Goal: Task Accomplishment & Management: Complete application form

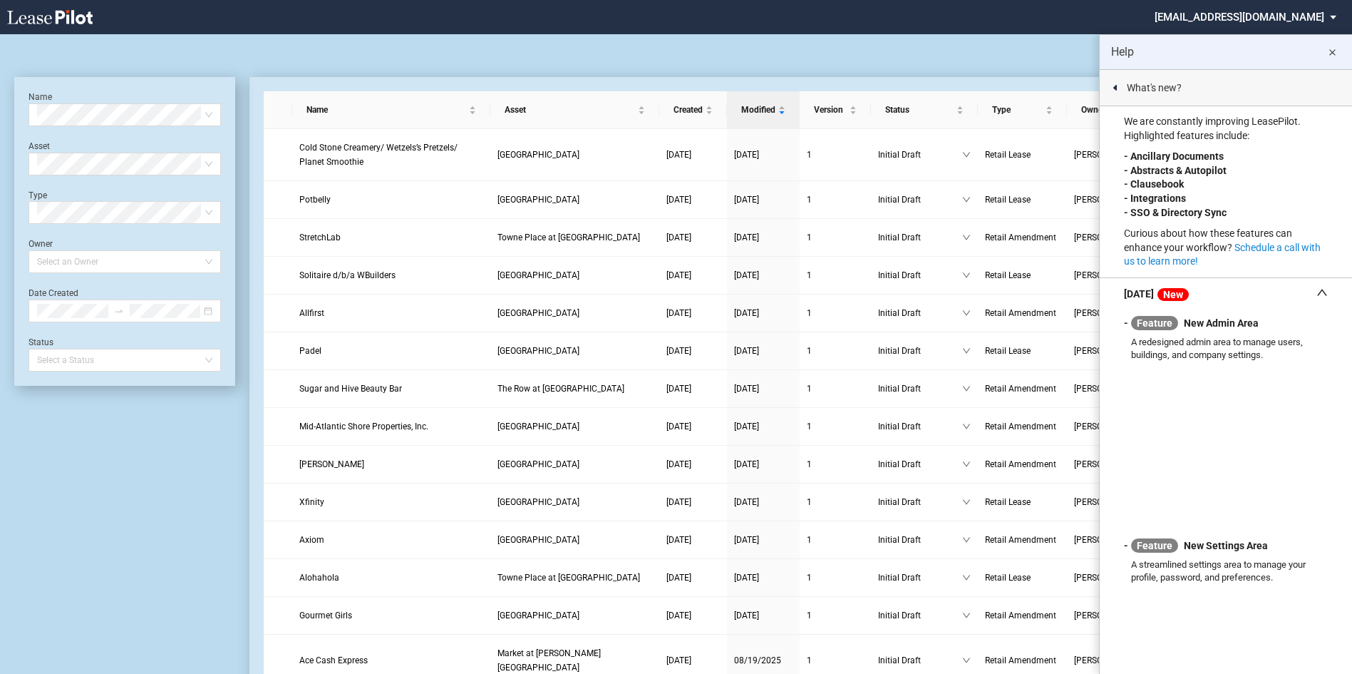
click at [1330, 52] on md-icon "close" at bounding box center [1332, 52] width 17 height 17
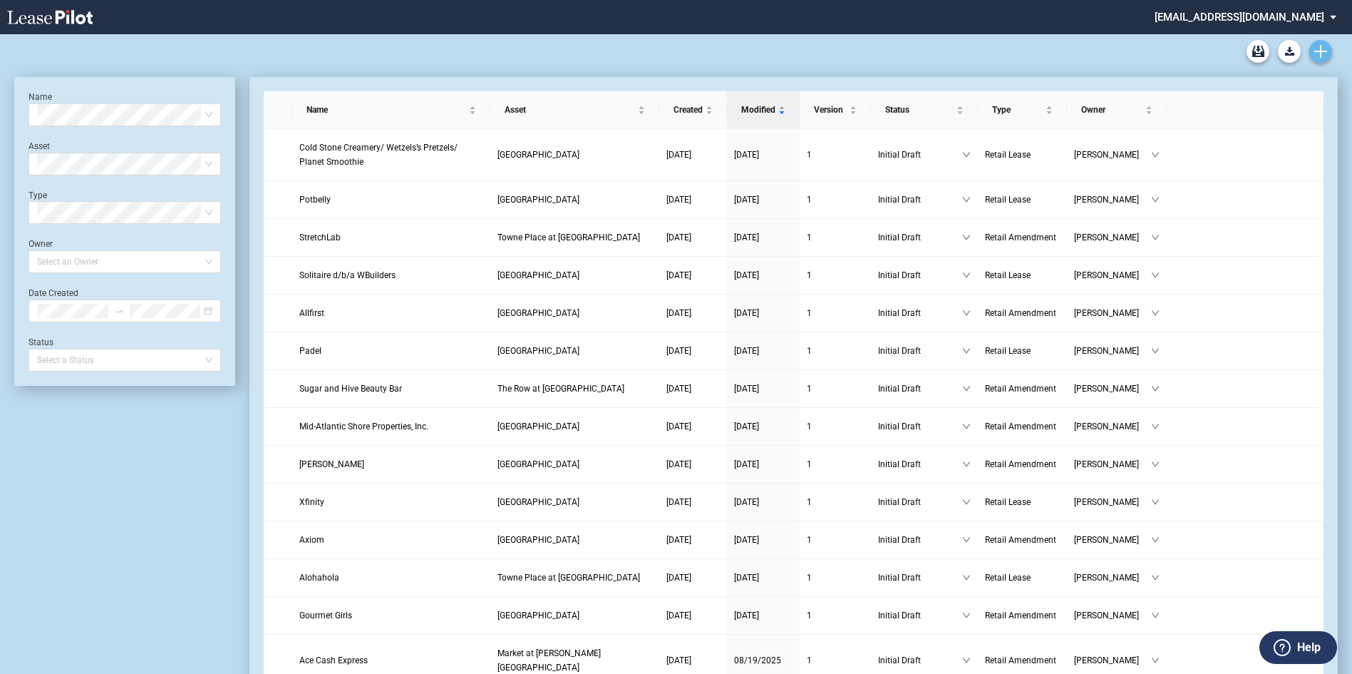
click at [1327, 49] on link "Create new document" at bounding box center [1321, 51] width 23 height 23
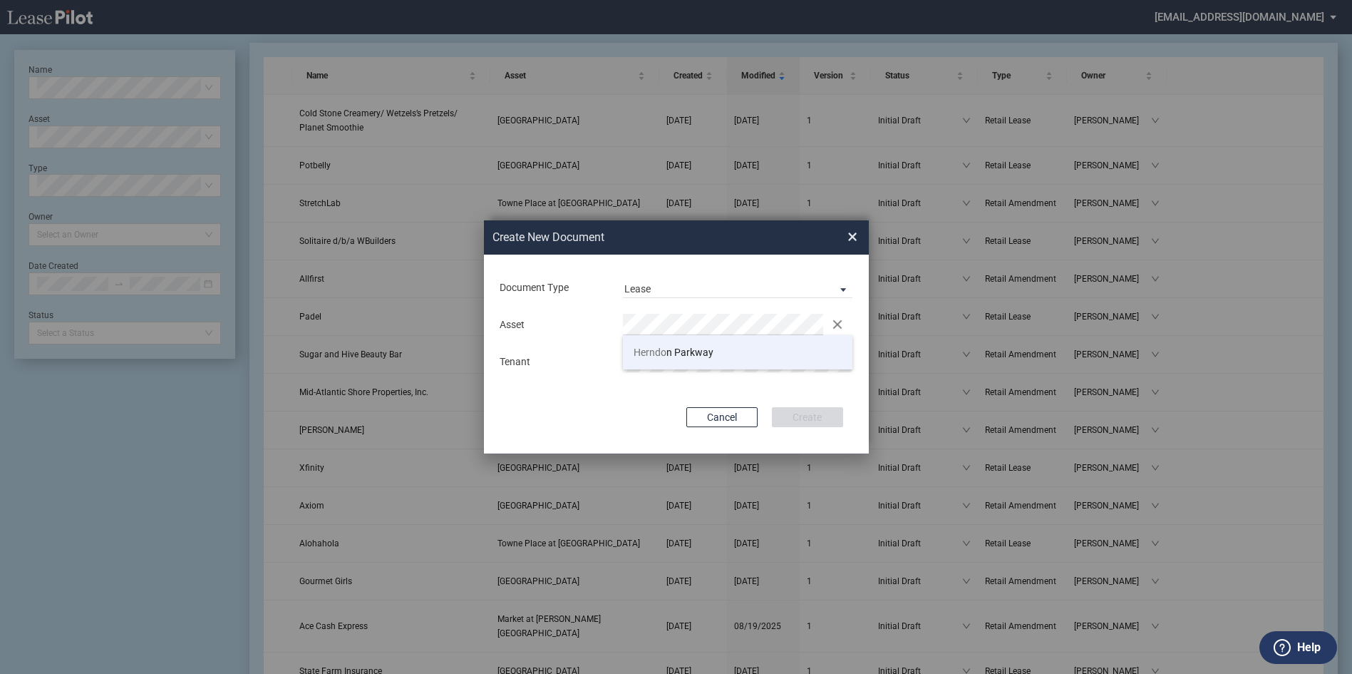
click at [699, 359] on li "Herndo n Parkway" at bounding box center [738, 352] width 230 height 34
click at [807, 412] on button "Create" at bounding box center [807, 417] width 71 height 20
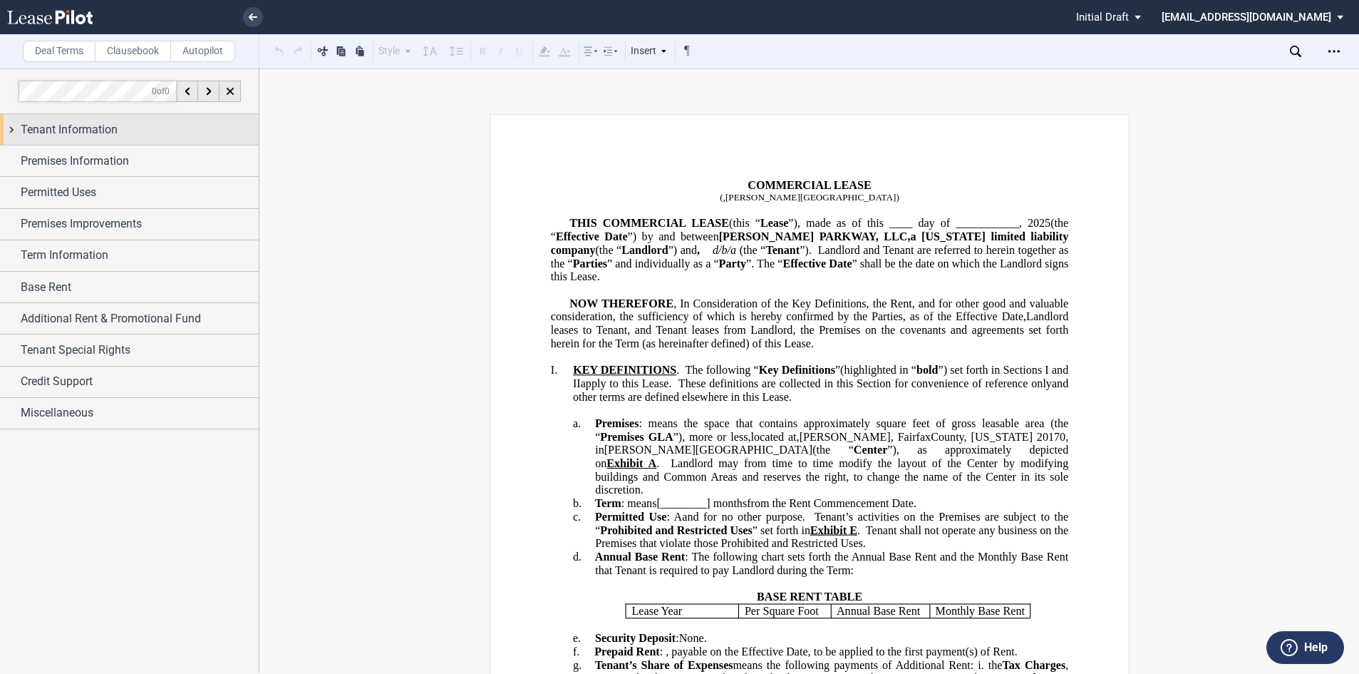
click at [95, 132] on span "Tenant Information" at bounding box center [69, 129] width 97 height 17
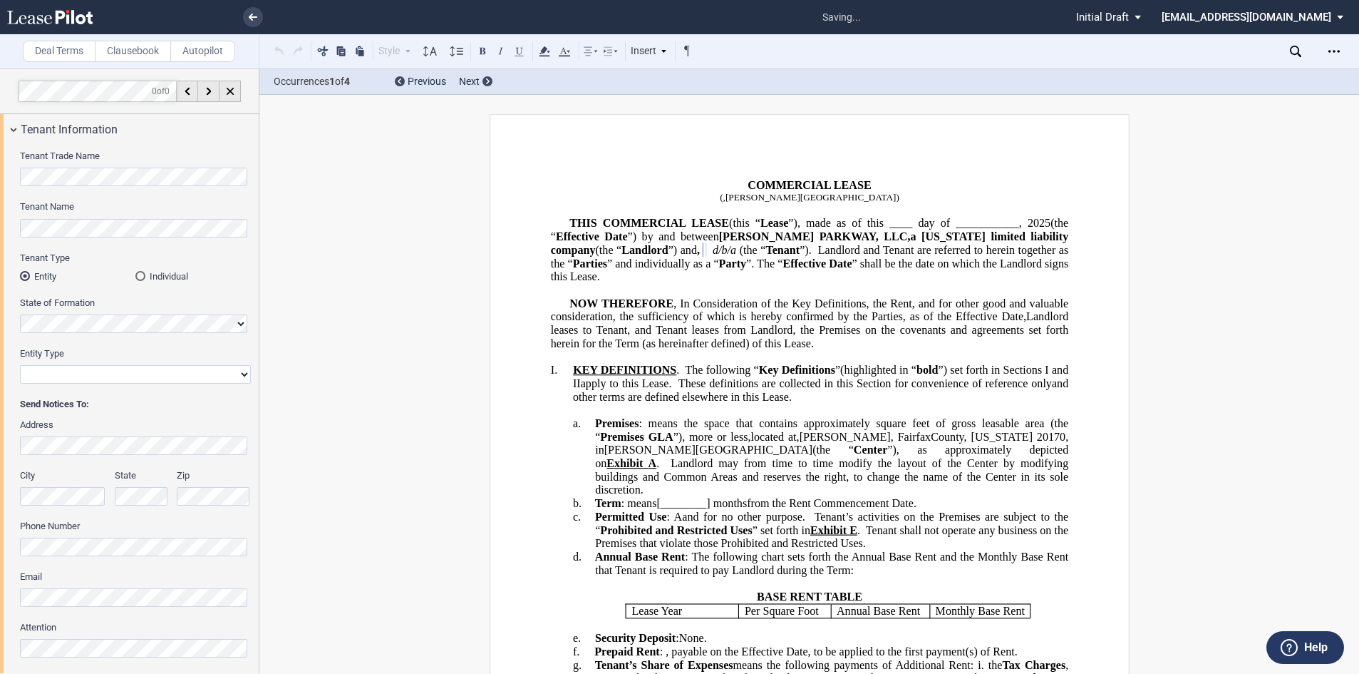
click at [243, 374] on select "Corporation Limited Liability Company General Partnership Limited Partnership O…" at bounding box center [135, 374] width 231 height 19
select select "corporation"
click at [20, 365] on select "Corporation Limited Liability Company General Partnership Limited Partnership O…" at bounding box center [135, 374] width 231 height 19
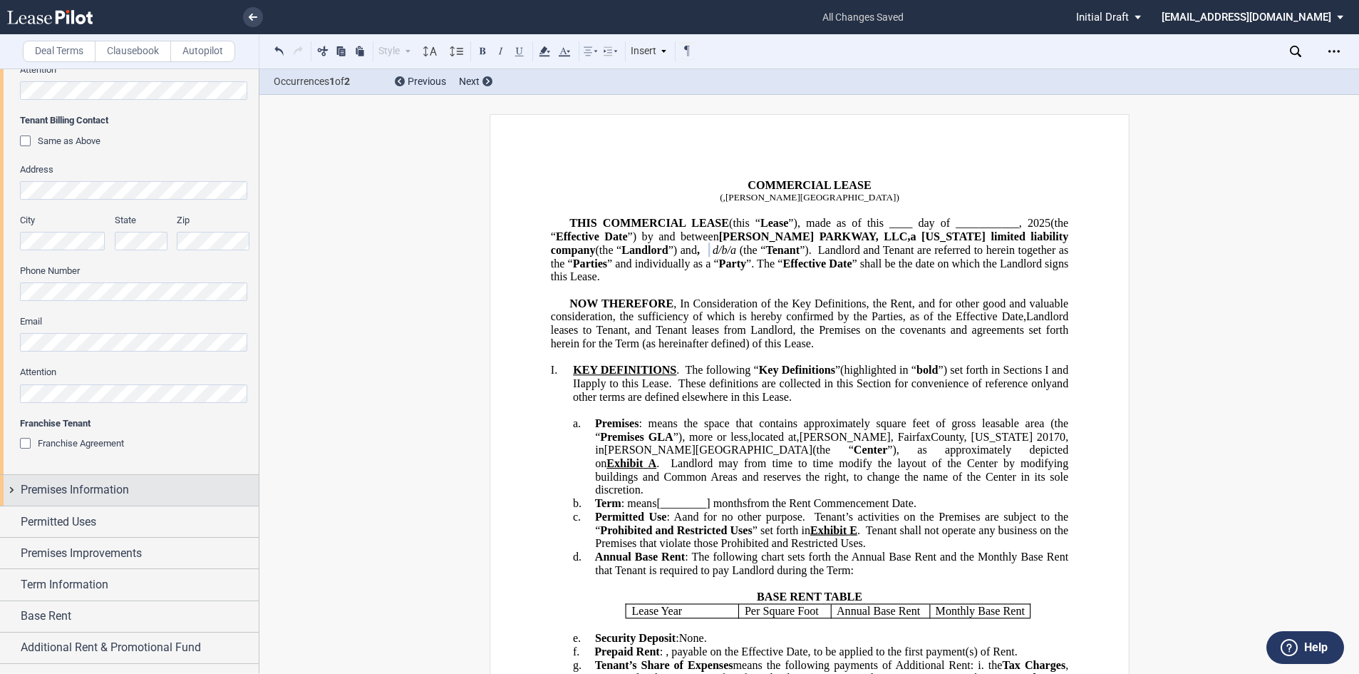
scroll to position [642, 0]
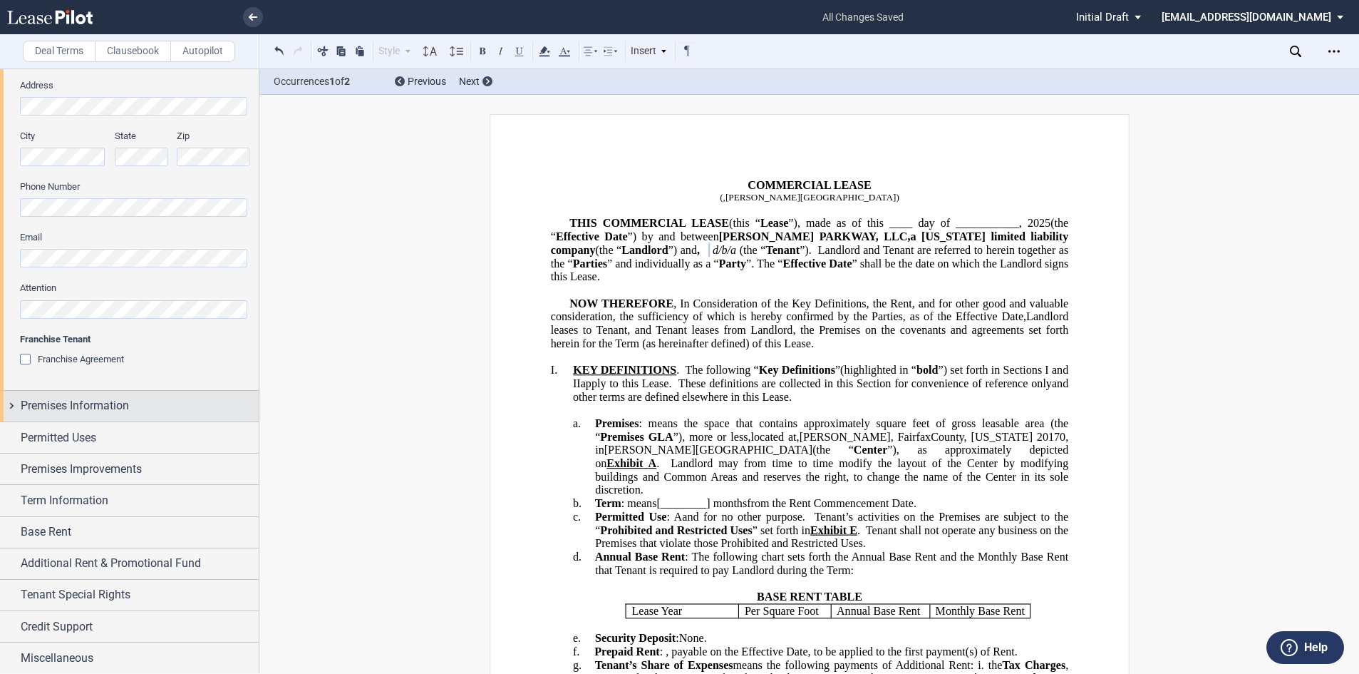
click at [95, 404] on span "Premises Information" at bounding box center [75, 405] width 108 height 17
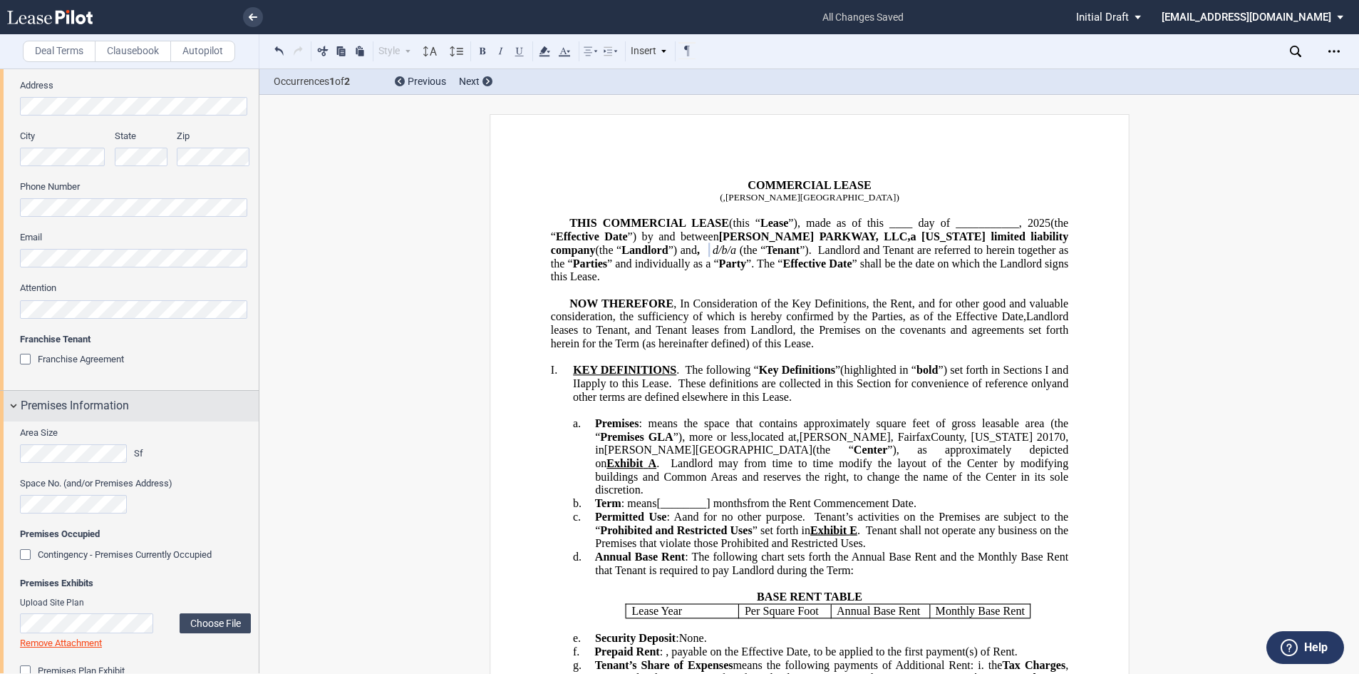
scroll to position [855, 0]
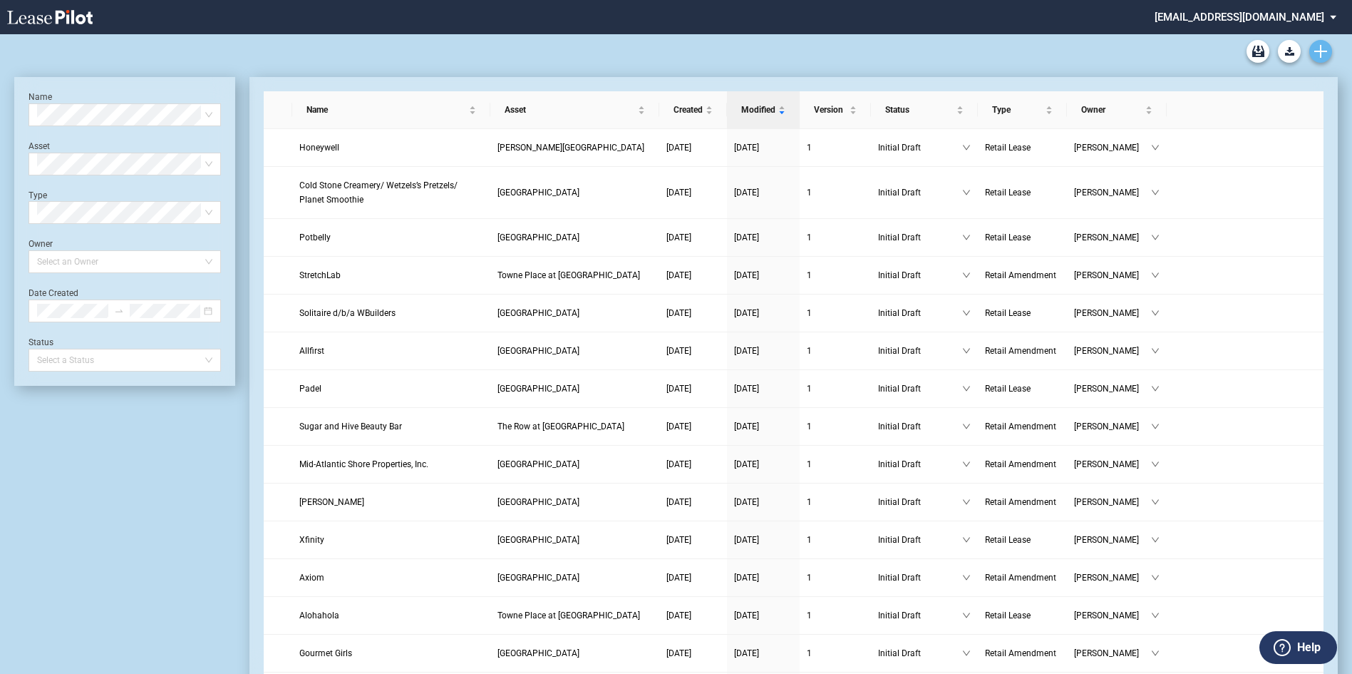
click at [1325, 48] on icon "Create new document" at bounding box center [1321, 51] width 13 height 13
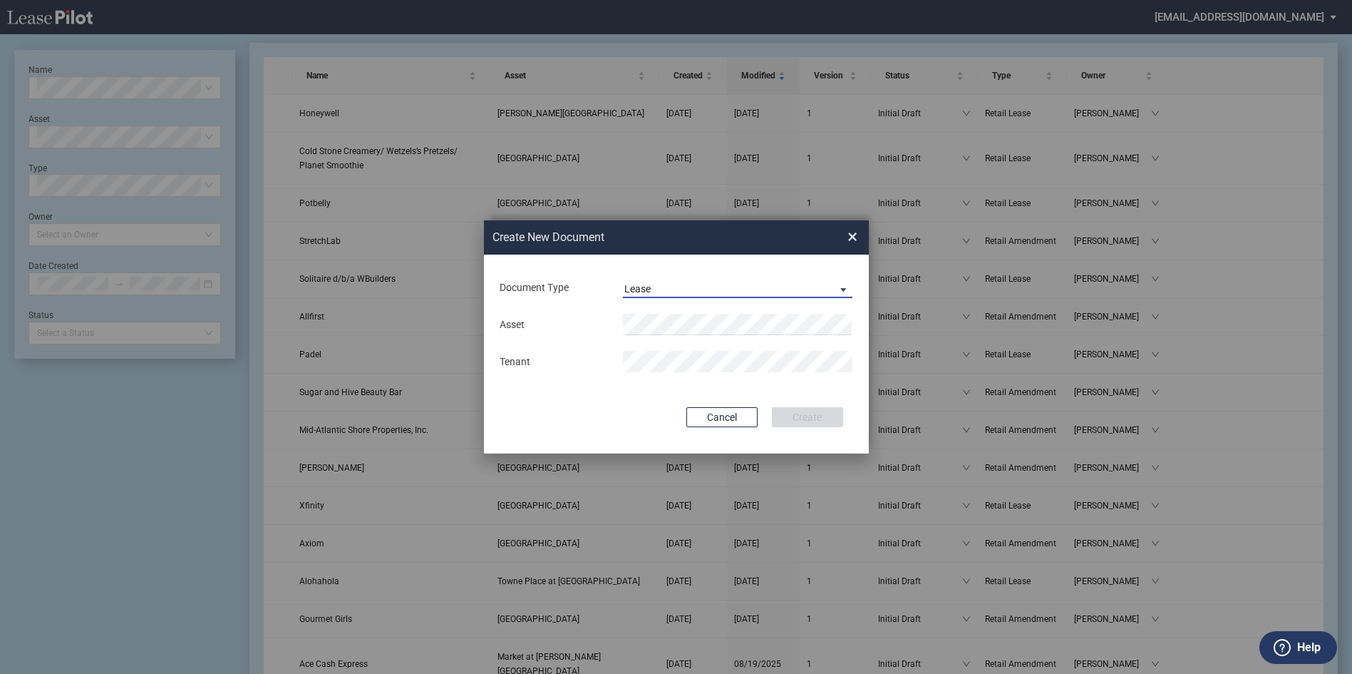
click at [846, 287] on span "Document Type: \aLease\a" at bounding box center [839, 289] width 17 height 14
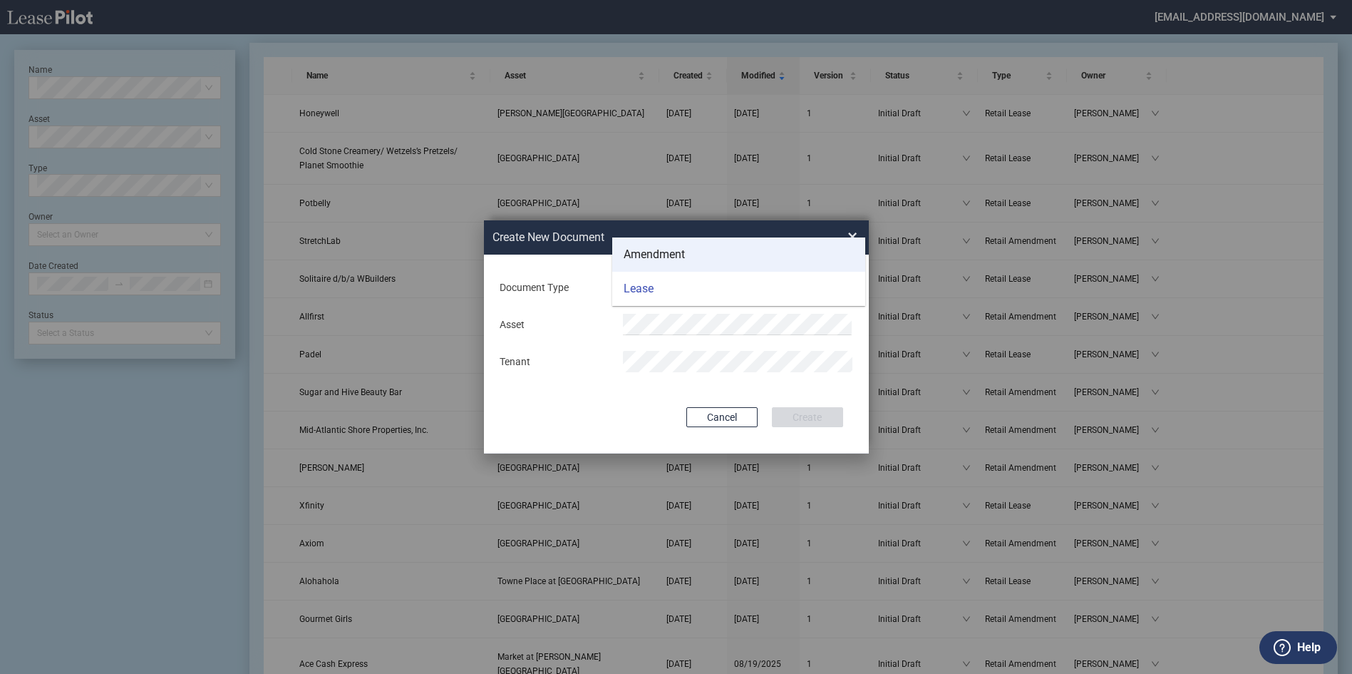
click at [701, 258] on md-option "Amendment" at bounding box center [738, 254] width 253 height 34
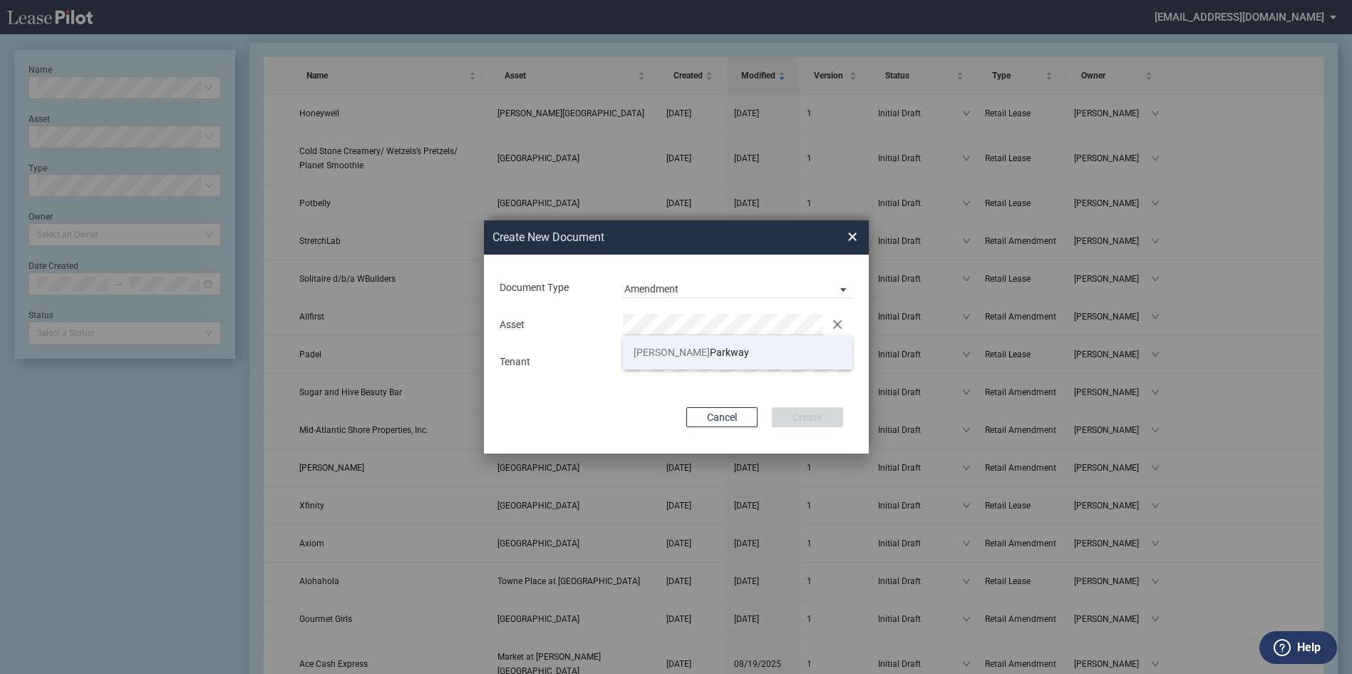
click at [665, 349] on span "Herndon" at bounding box center [672, 351] width 76 height 11
click at [665, 349] on div "Asset Clear Tenant" at bounding box center [676, 343] width 356 height 74
click at [801, 414] on button "Create" at bounding box center [807, 417] width 71 height 20
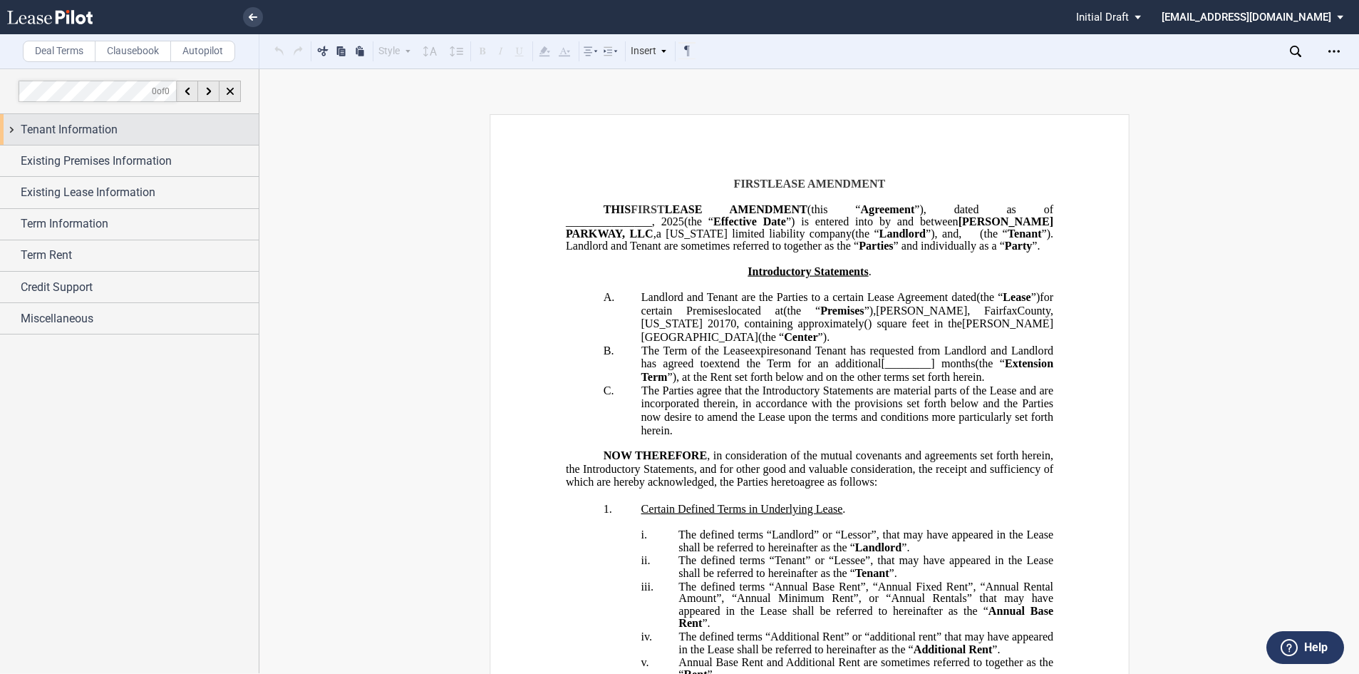
click at [92, 133] on span "Tenant Information" at bounding box center [69, 129] width 97 height 17
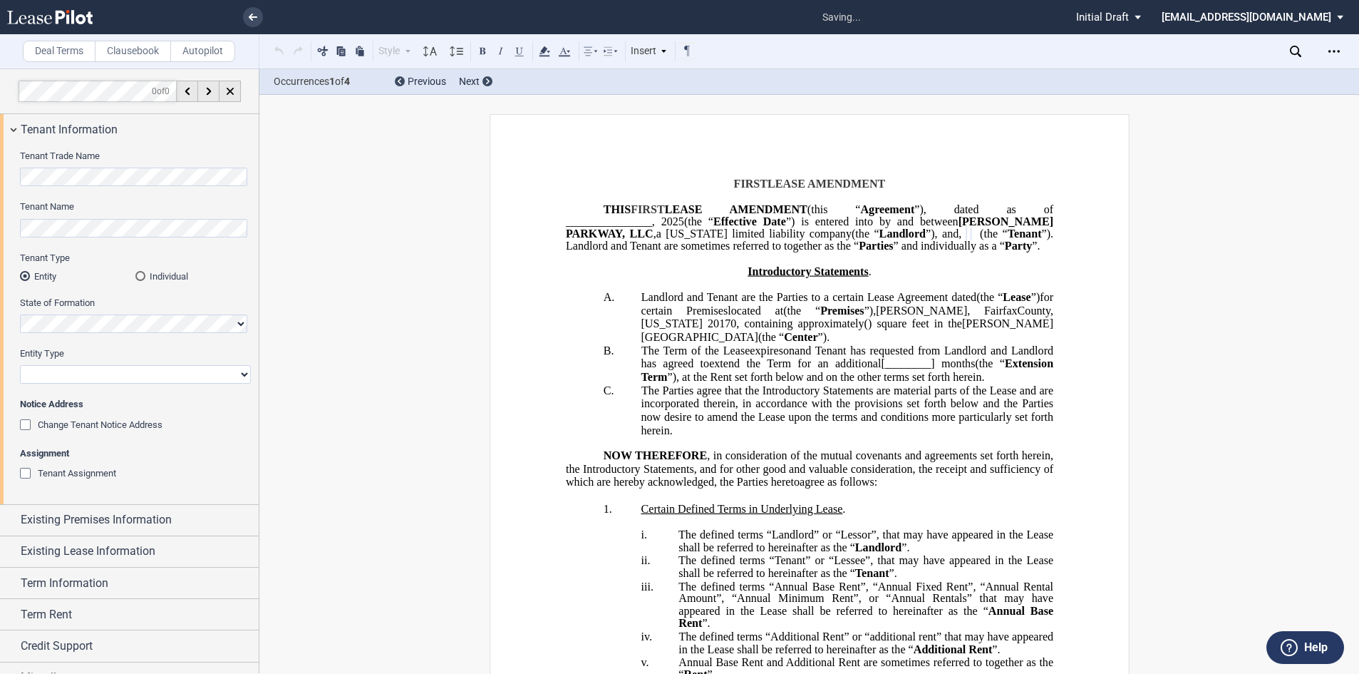
click at [74, 371] on select "Corporation Limited Liability Company General Partnership Limited Partnership O…" at bounding box center [135, 374] width 231 height 19
select select "corporation"
click at [20, 365] on select "Corporation Limited Liability Company General Partnership Limited Partnership O…" at bounding box center [135, 374] width 231 height 19
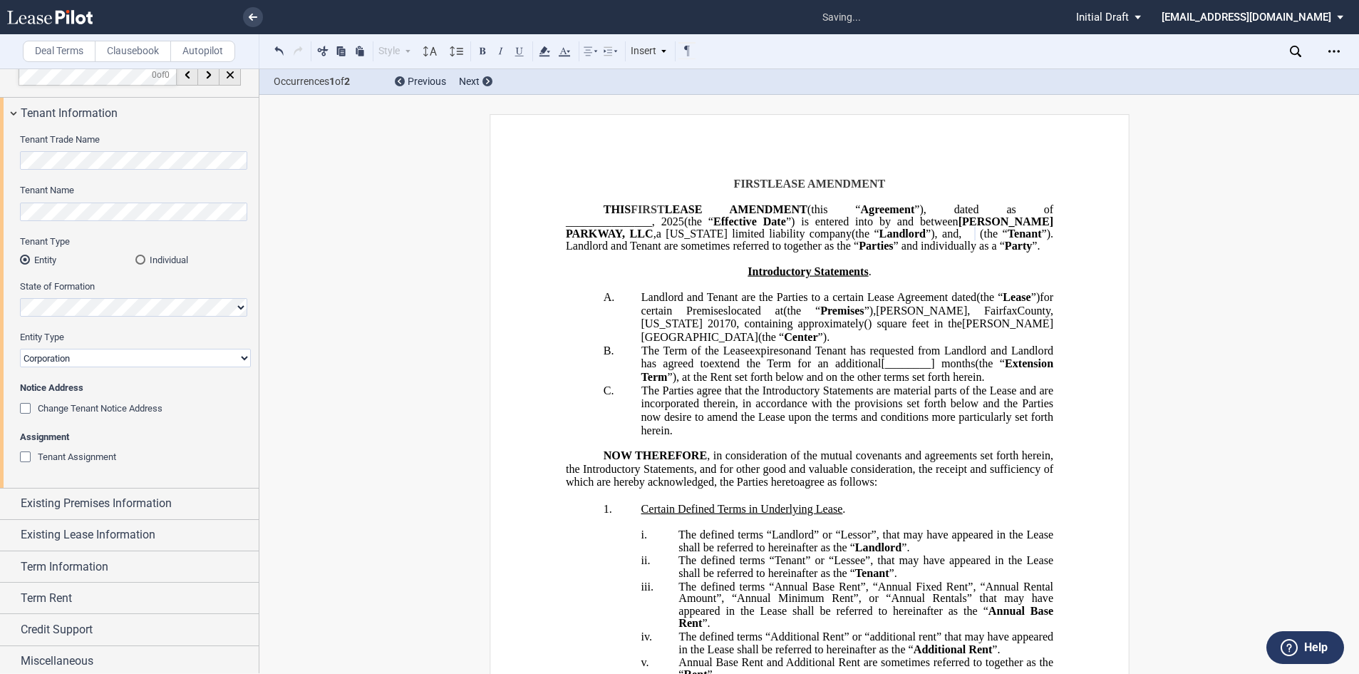
scroll to position [21, 0]
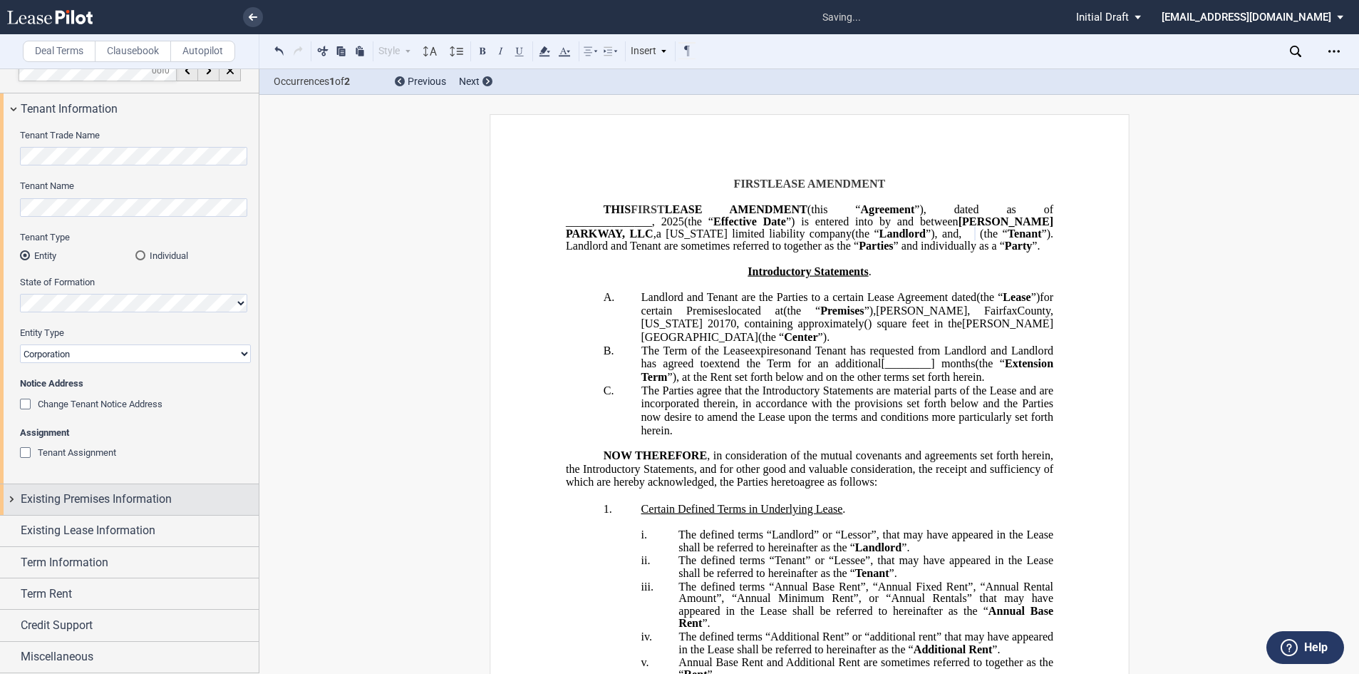
click at [57, 500] on span "Existing Premises Information" at bounding box center [96, 498] width 151 height 17
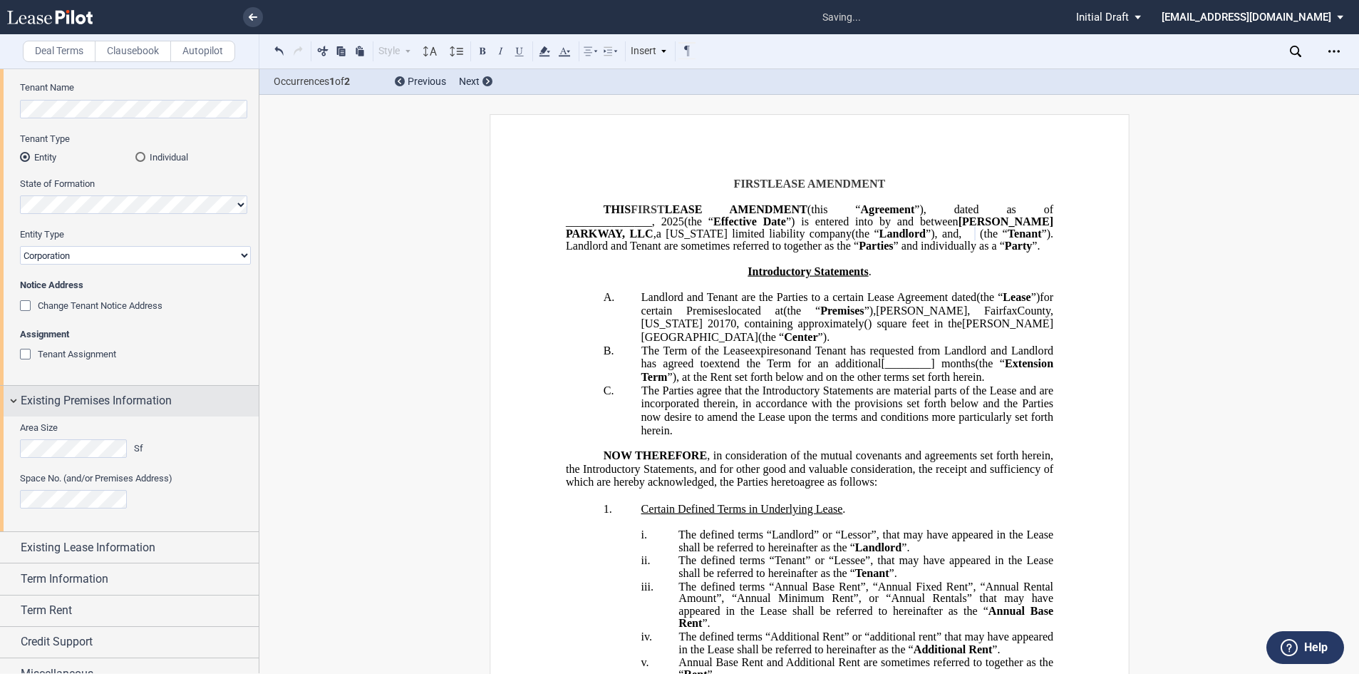
scroll to position [135, 0]
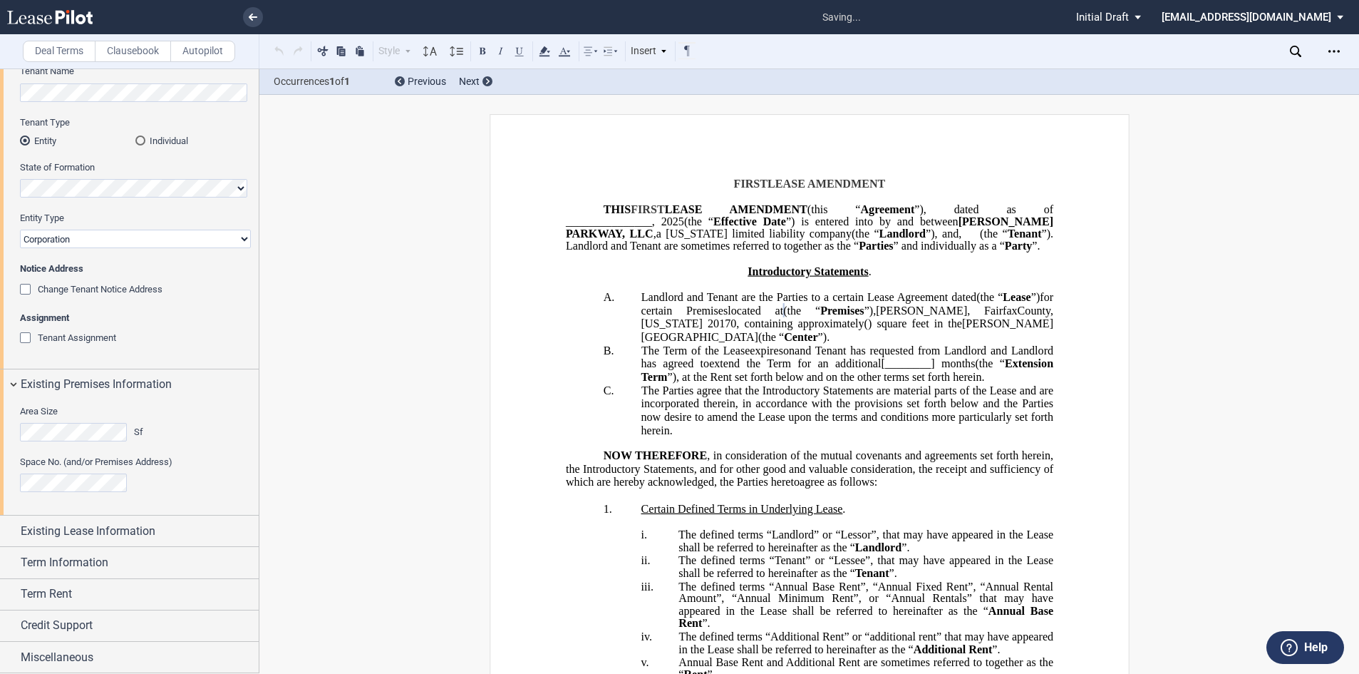
click at [783, 317] on span "located at" at bounding box center [756, 310] width 56 height 13
drag, startPoint x: 818, startPoint y: 326, endPoint x: 793, endPoint y: 316, distance: 27.1
click at [783, 316] on span "located at" at bounding box center [756, 310] width 56 height 13
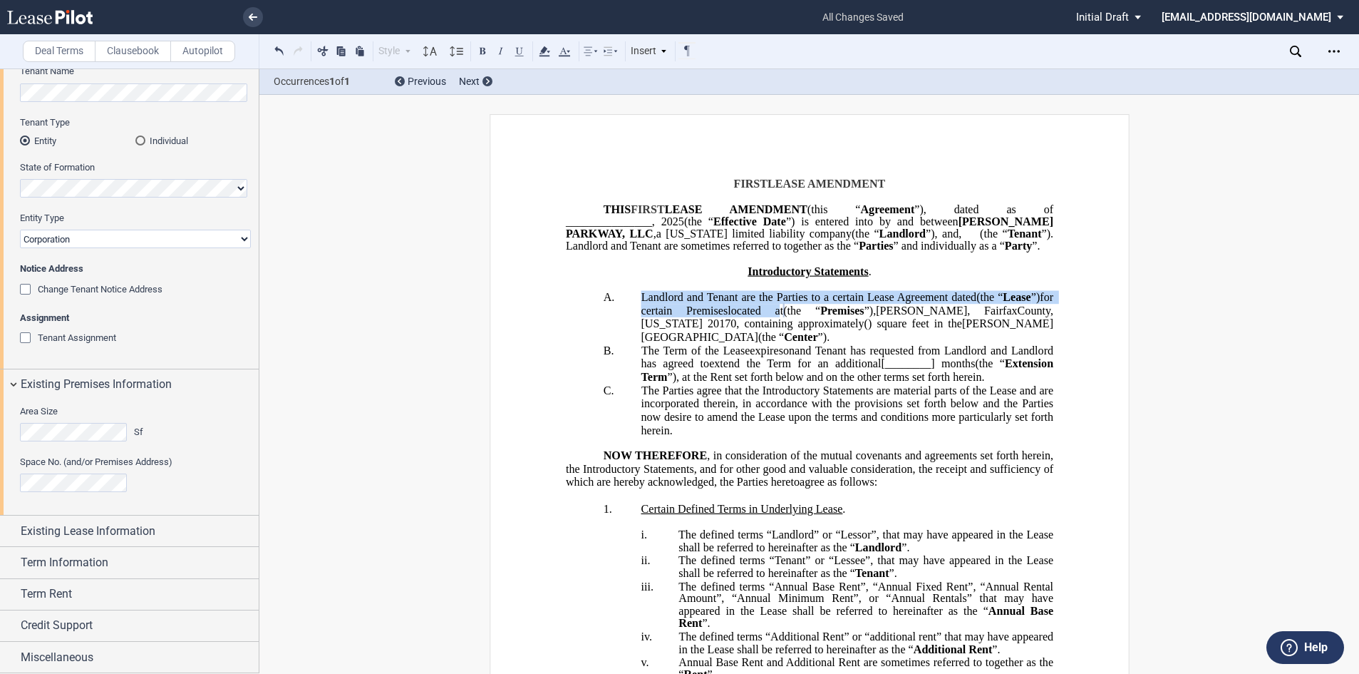
drag, startPoint x: 793, startPoint y: 318, endPoint x: 781, endPoint y: 327, distance: 15.8
click at [783, 317] on span "located at" at bounding box center [756, 310] width 56 height 13
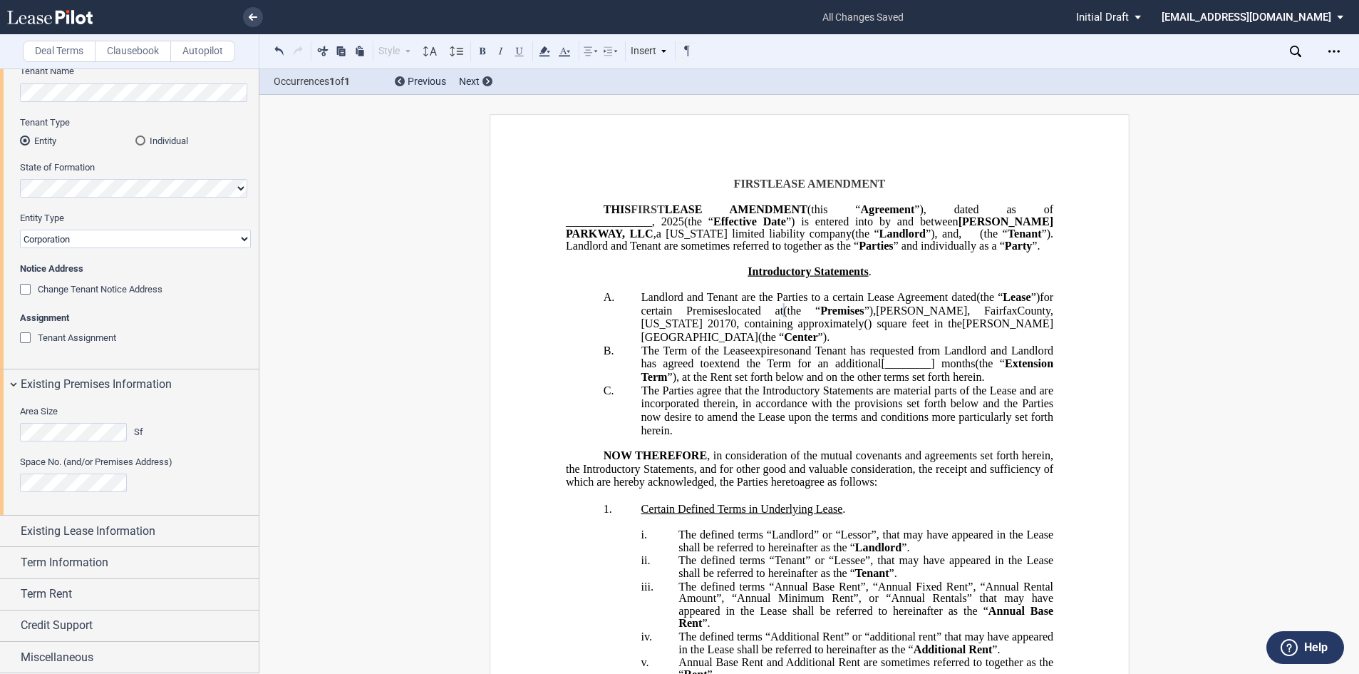
click at [783, 317] on span "located at" at bounding box center [756, 310] width 56 height 13
click at [967, 317] on span "Herndon" at bounding box center [921, 310] width 91 height 13
click at [976, 317] on span "," at bounding box center [974, 310] width 3 height 13
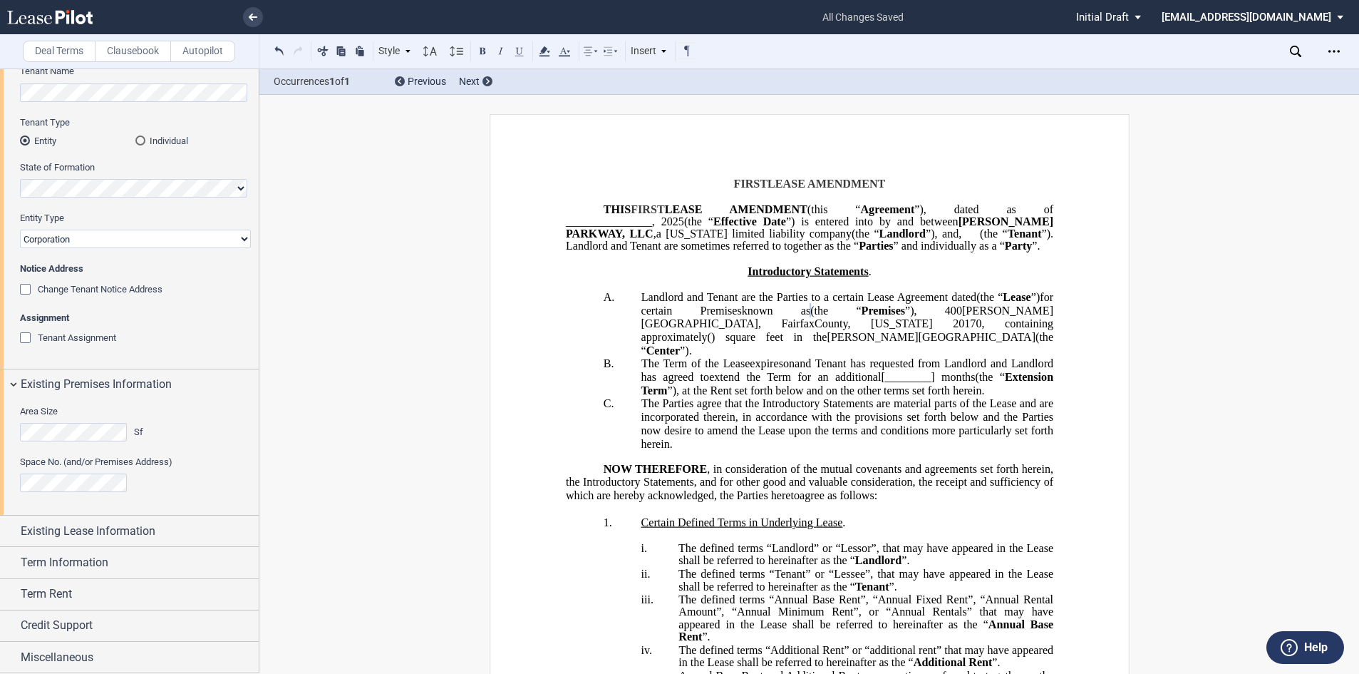
click at [899, 344] on span "(the “" at bounding box center [849, 343] width 416 height 26
drag, startPoint x: 900, startPoint y: 349, endPoint x: 817, endPoint y: 347, distance: 82.7
click at [827, 343] on span "[PERSON_NAME][GEOGRAPHIC_DATA]" at bounding box center [931, 336] width 208 height 13
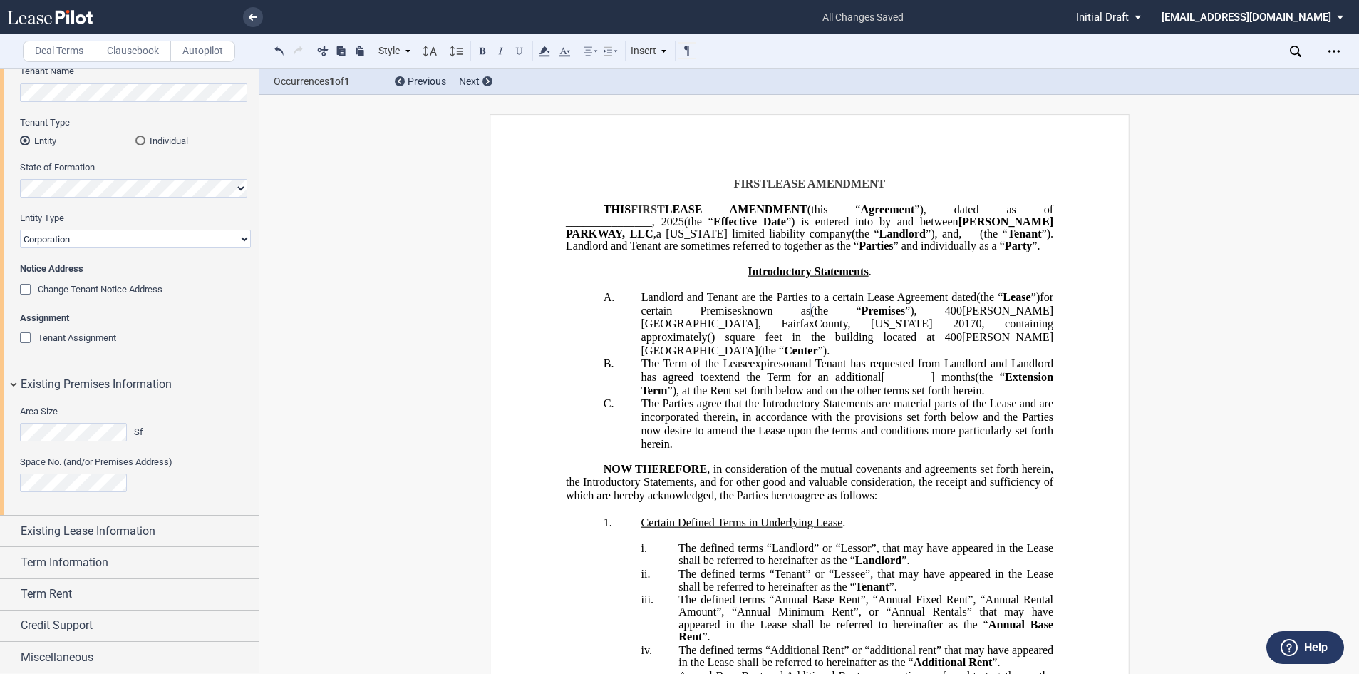
click at [798, 343] on span ") square feet in the building located at 400" at bounding box center [836, 336] width 251 height 13
drag, startPoint x: 794, startPoint y: 348, endPoint x: 687, endPoint y: 361, distance: 107.8
click at [687, 356] on span "Virginia 20170 , containing approximately ﻿ ﻿ ( ﻿ ﻿ ) square feet in the buildi…" at bounding box center [849, 336] width 416 height 39
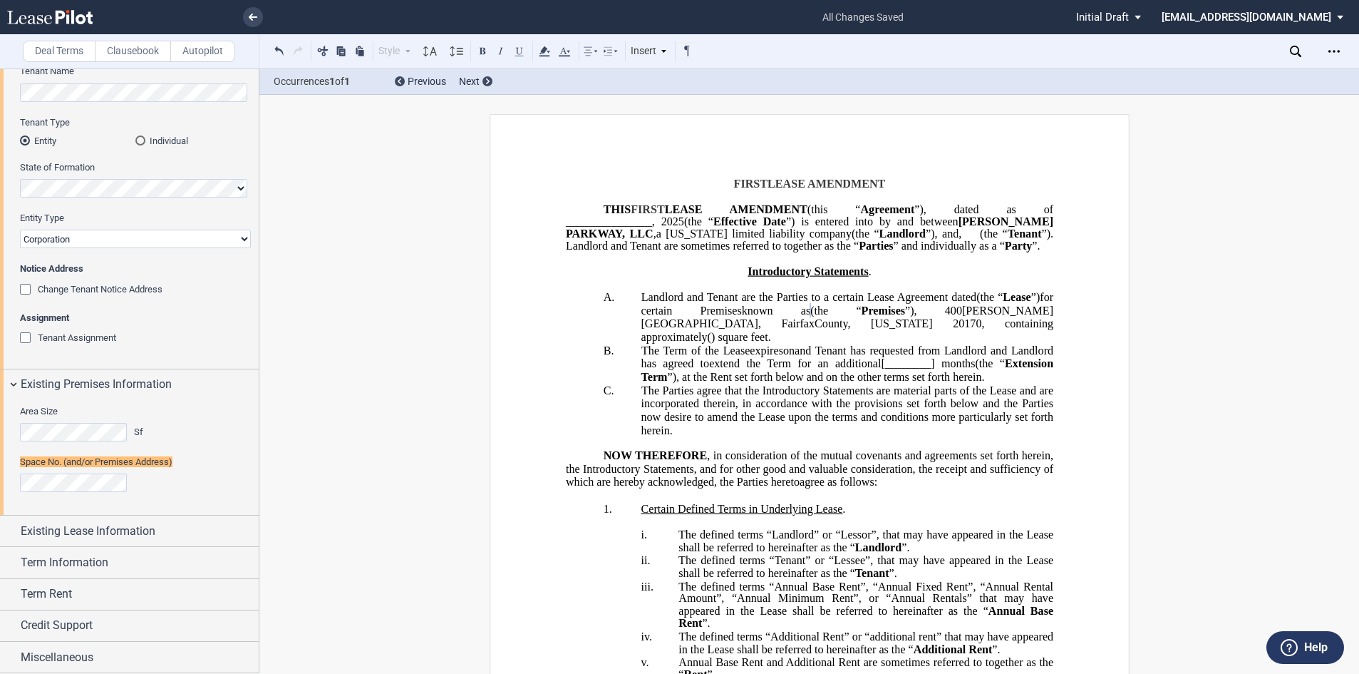
click at [810, 317] on span "known as" at bounding box center [775, 310] width 68 height 13
click at [962, 317] on span ", 400" at bounding box center [938, 310] width 48 height 13
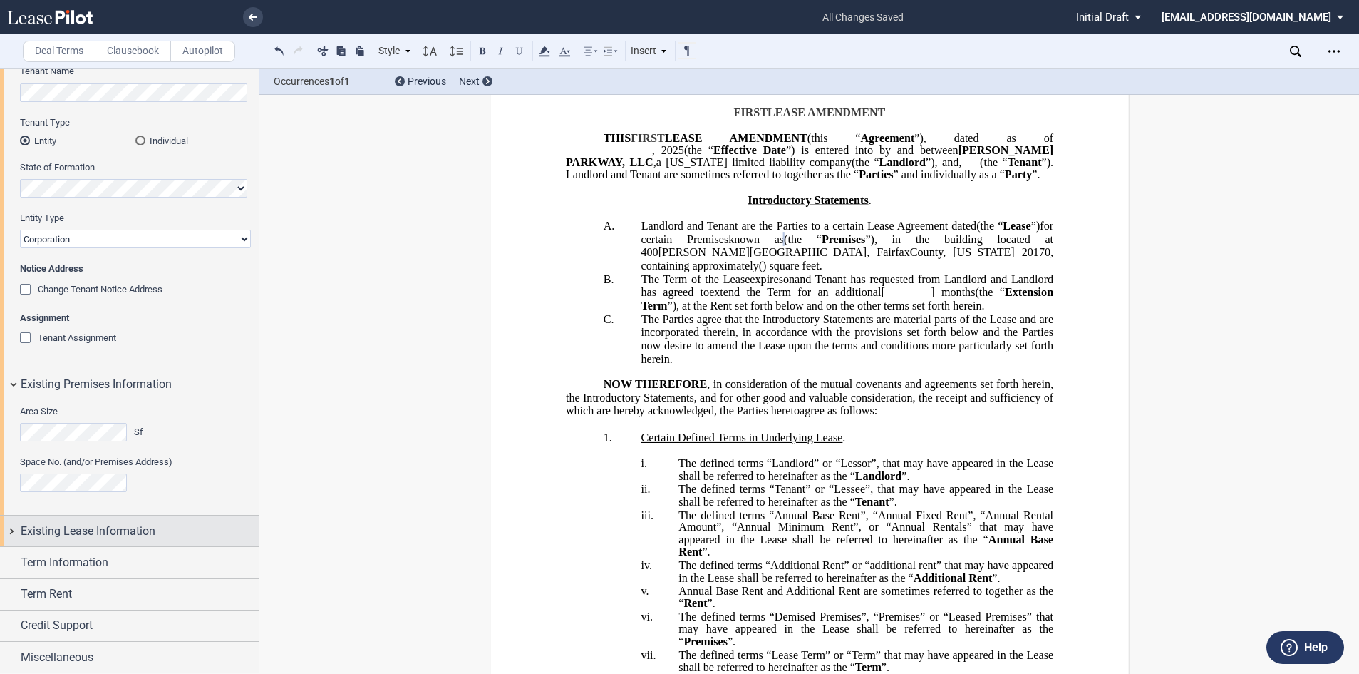
click at [102, 536] on span "Existing Lease Information" at bounding box center [88, 531] width 135 height 17
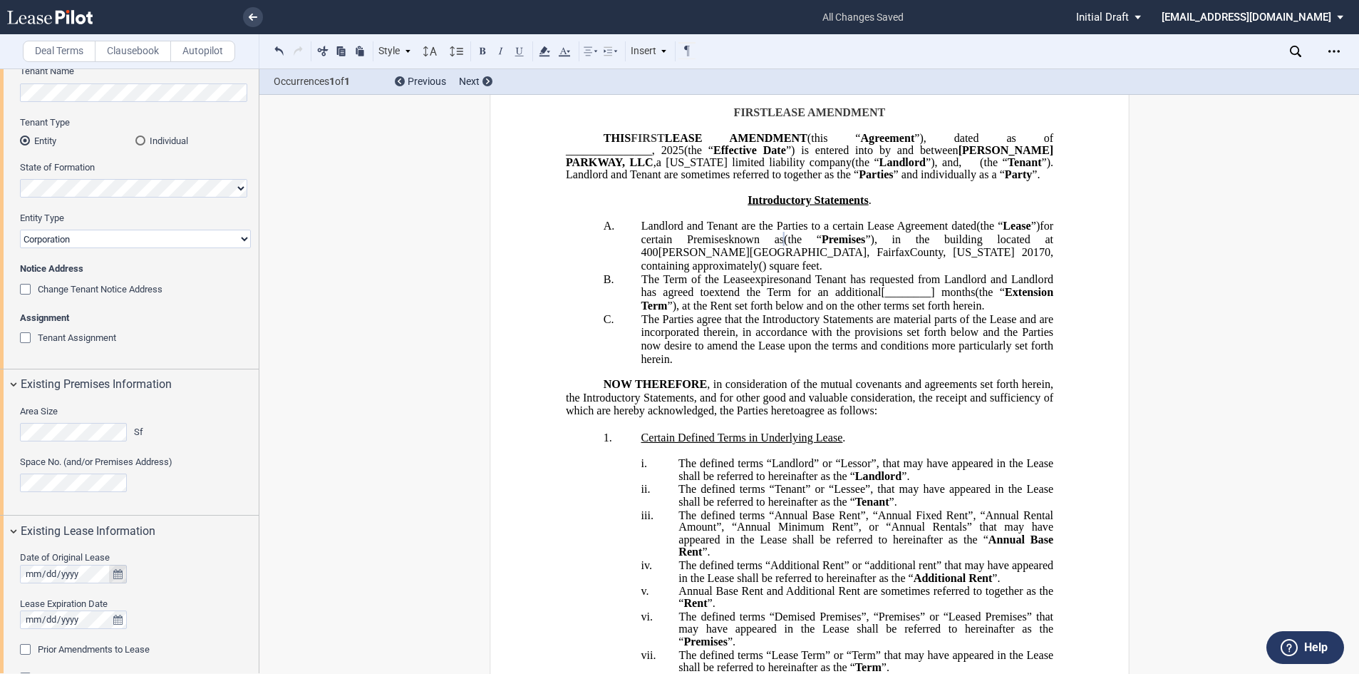
click at [115, 573] on icon "true" at bounding box center [117, 574] width 9 height 10
click at [139, 382] on strong "September 2025" at bounding box center [154, 378] width 30 height 11
click at [139, 441] on strong "2025" at bounding box center [136, 443] width 23 height 11
click at [68, 448] on icon "button" at bounding box center [69, 443] width 7 height 11
click at [161, 515] on span "2013" at bounding box center [152, 518] width 23 height 11
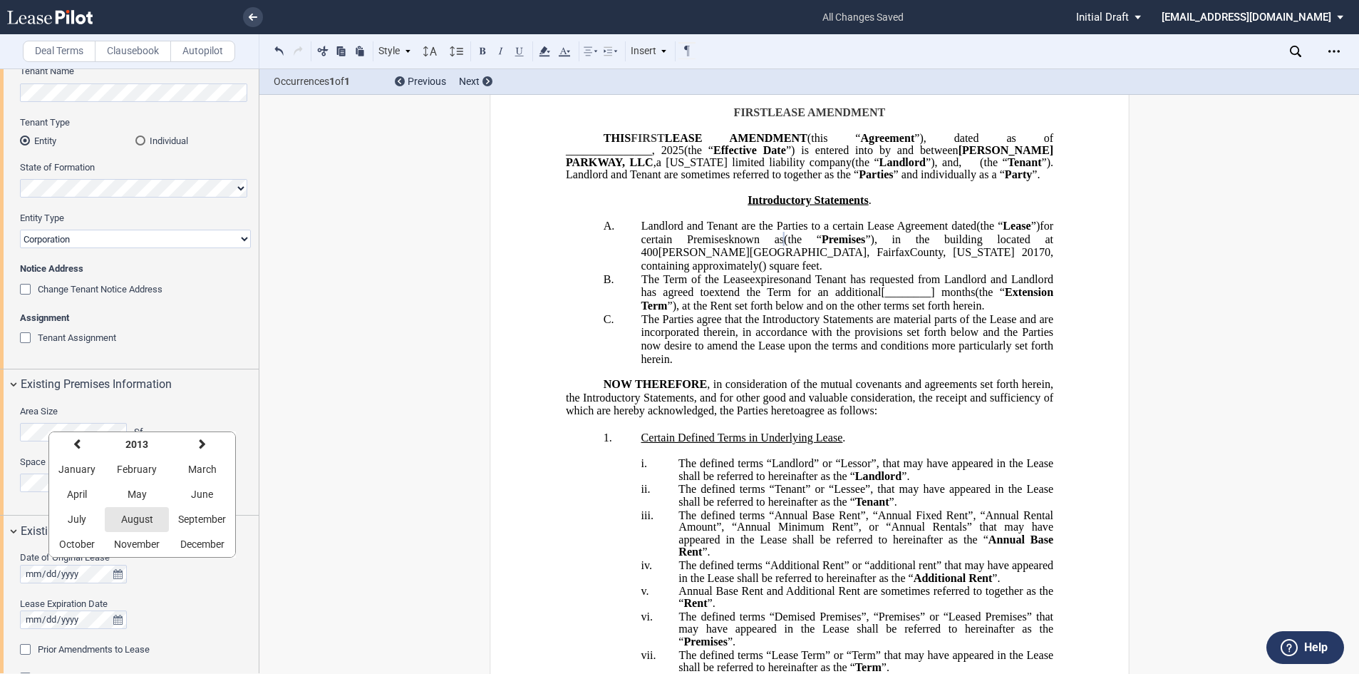
click at [130, 515] on span "August" at bounding box center [137, 518] width 32 height 11
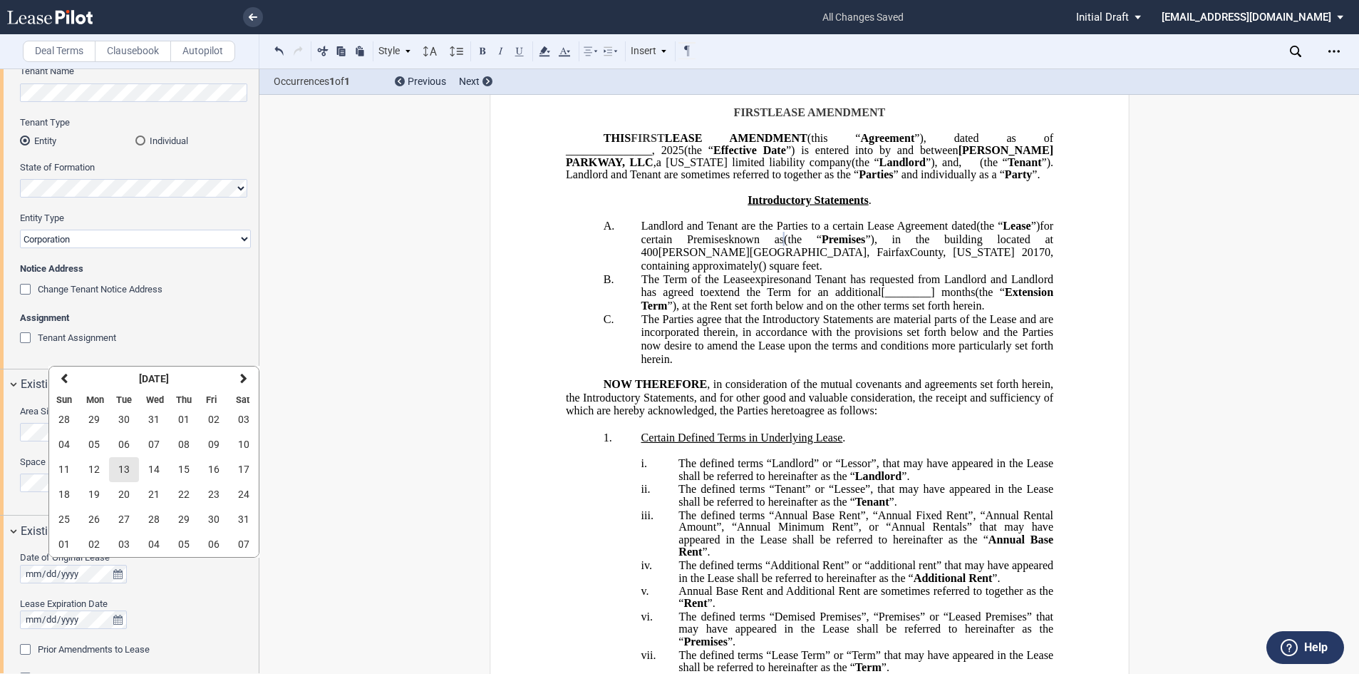
click at [130, 469] on button "13" at bounding box center [124, 469] width 30 height 25
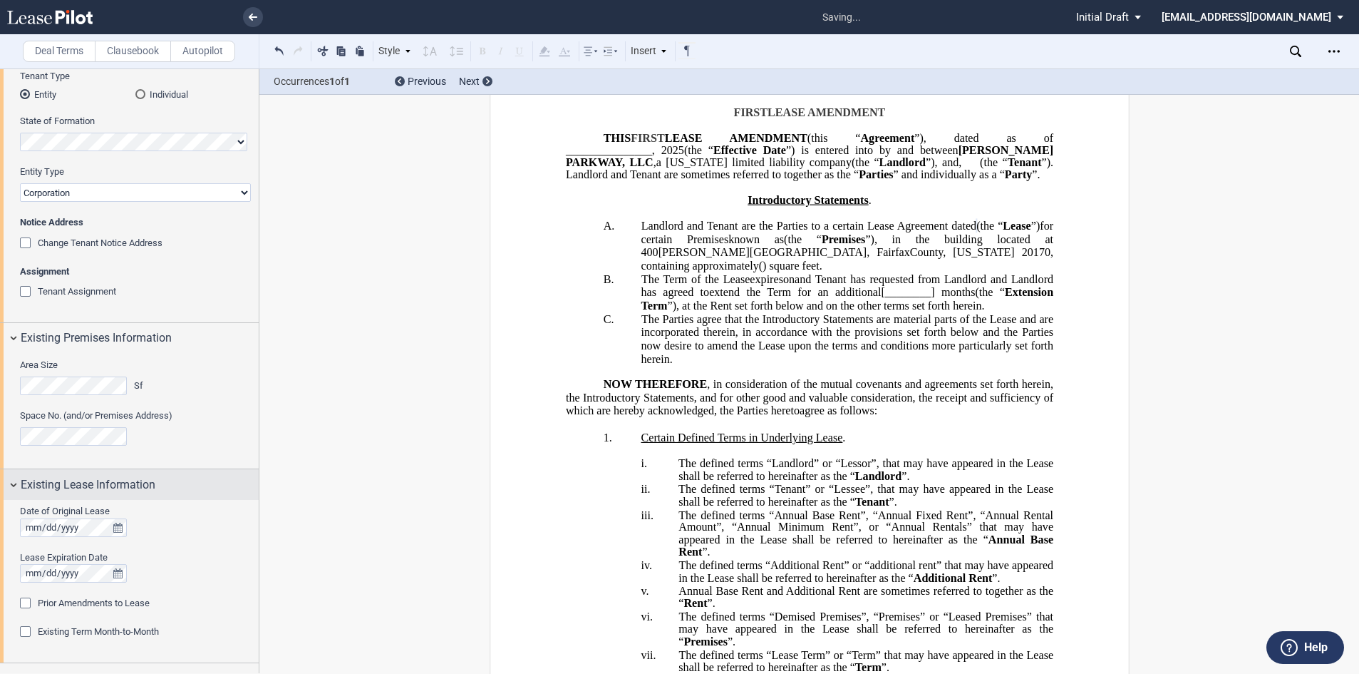
scroll to position [207, 0]
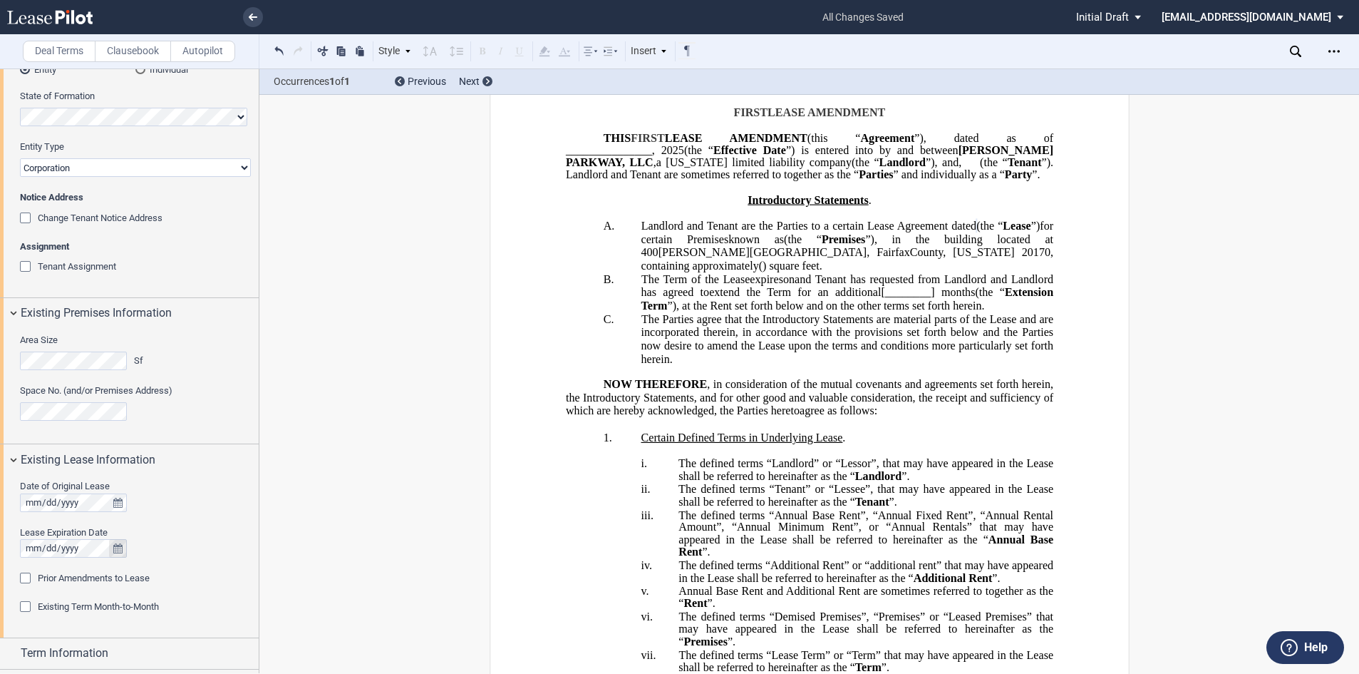
click at [118, 543] on icon "true" at bounding box center [117, 548] width 9 height 10
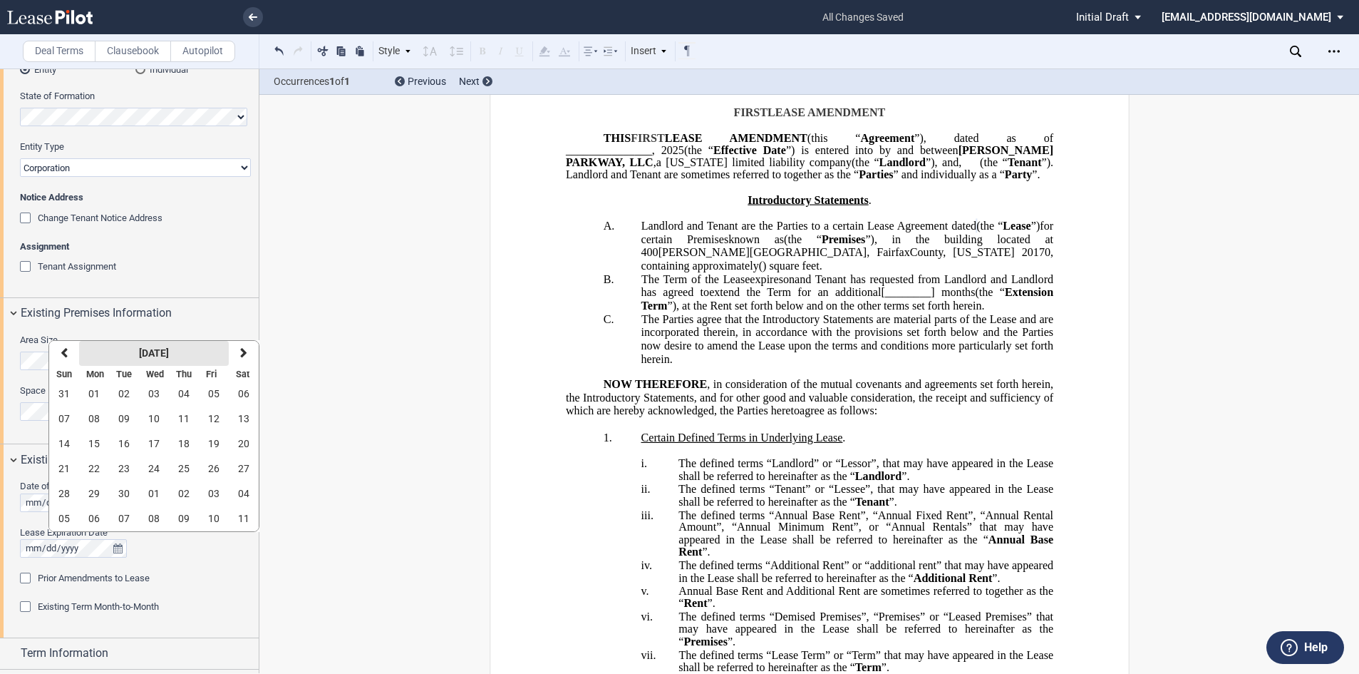
click at [169, 352] on strong "September 2025" at bounding box center [154, 352] width 30 height 11
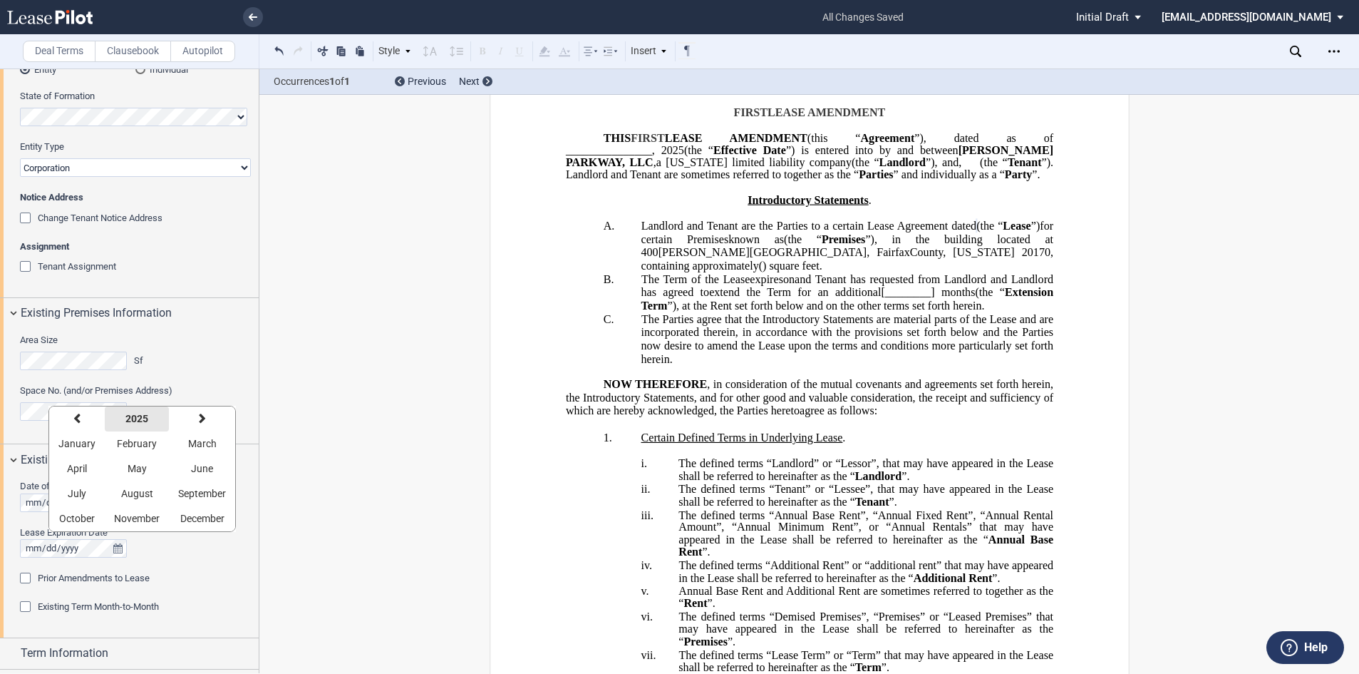
click at [148, 417] on button "2025" at bounding box center [137, 418] width 64 height 25
click at [74, 467] on span "2026" at bounding box center [69, 468] width 23 height 11
click at [76, 485] on button "July" at bounding box center [77, 493] width 56 height 25
click at [210, 488] on span "31" at bounding box center [213, 493] width 11 height 11
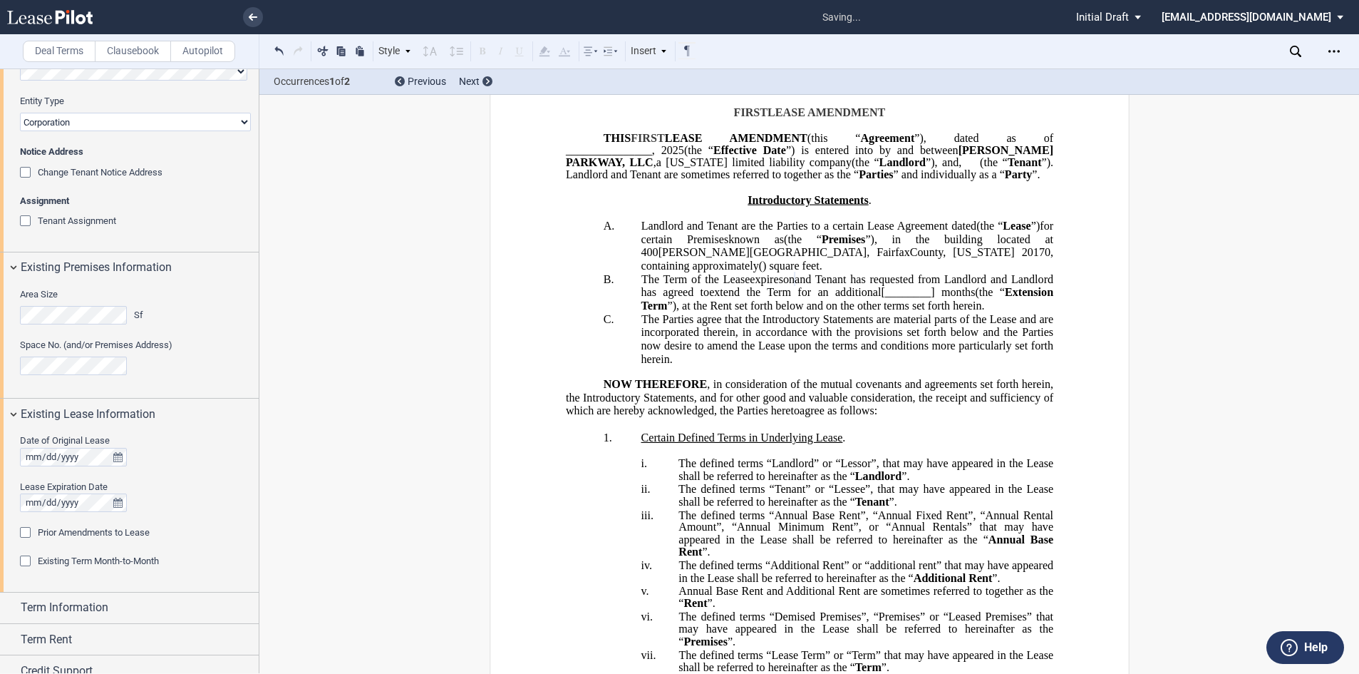
scroll to position [278, 0]
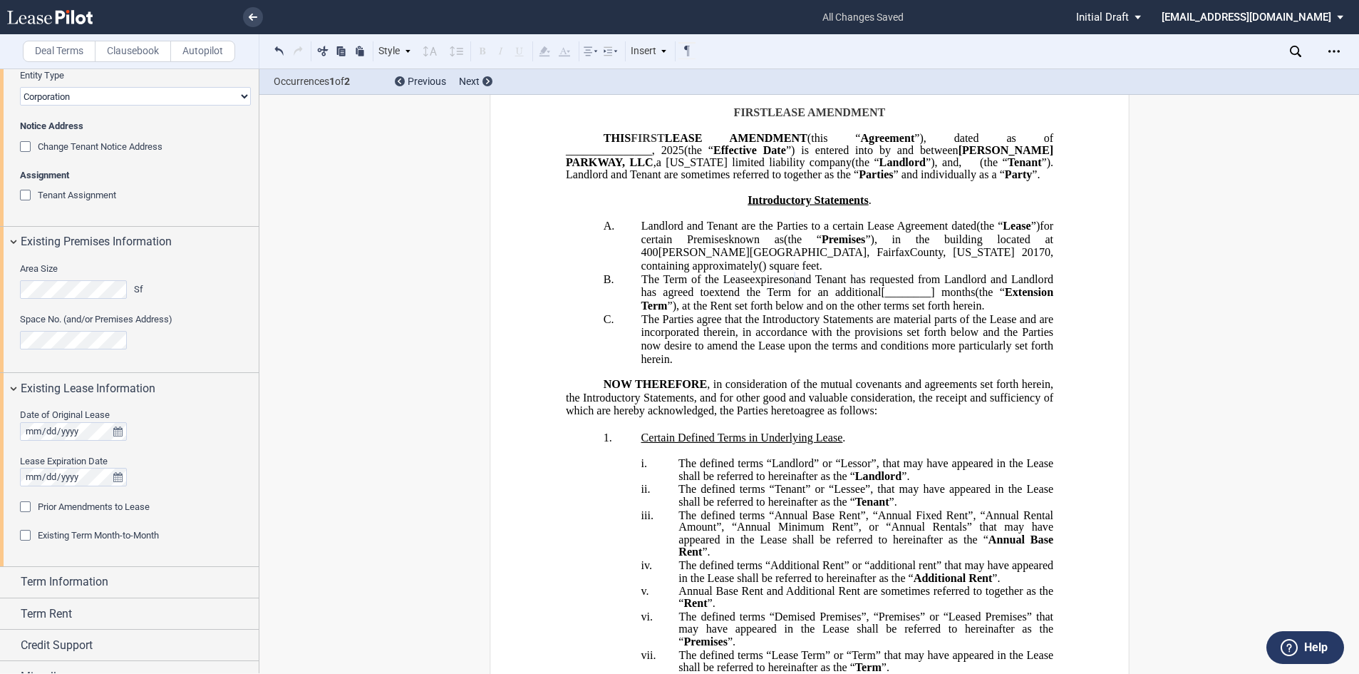
click at [24, 505] on div "Prior Amendments to Lease" at bounding box center [27, 508] width 14 height 14
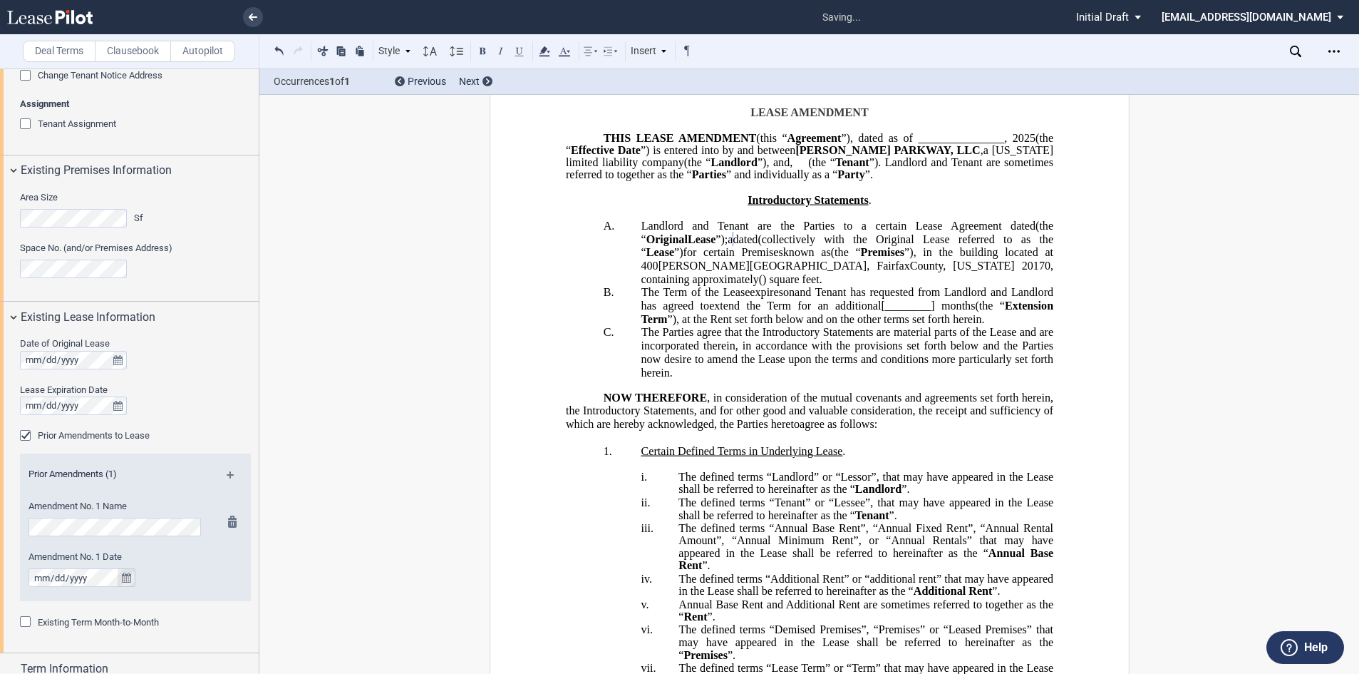
scroll to position [0, 0]
click at [124, 577] on icon "true" at bounding box center [126, 577] width 9 height 10
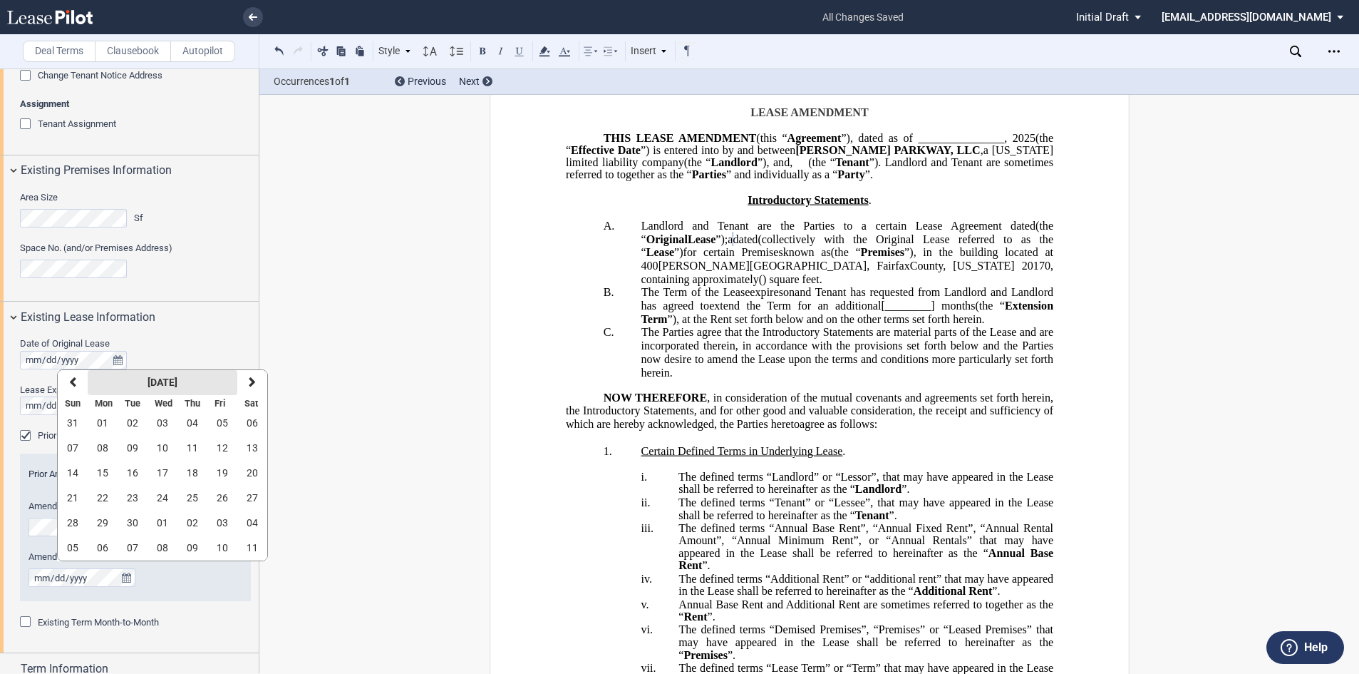
click at [165, 386] on strong "September 2025" at bounding box center [163, 381] width 30 height 11
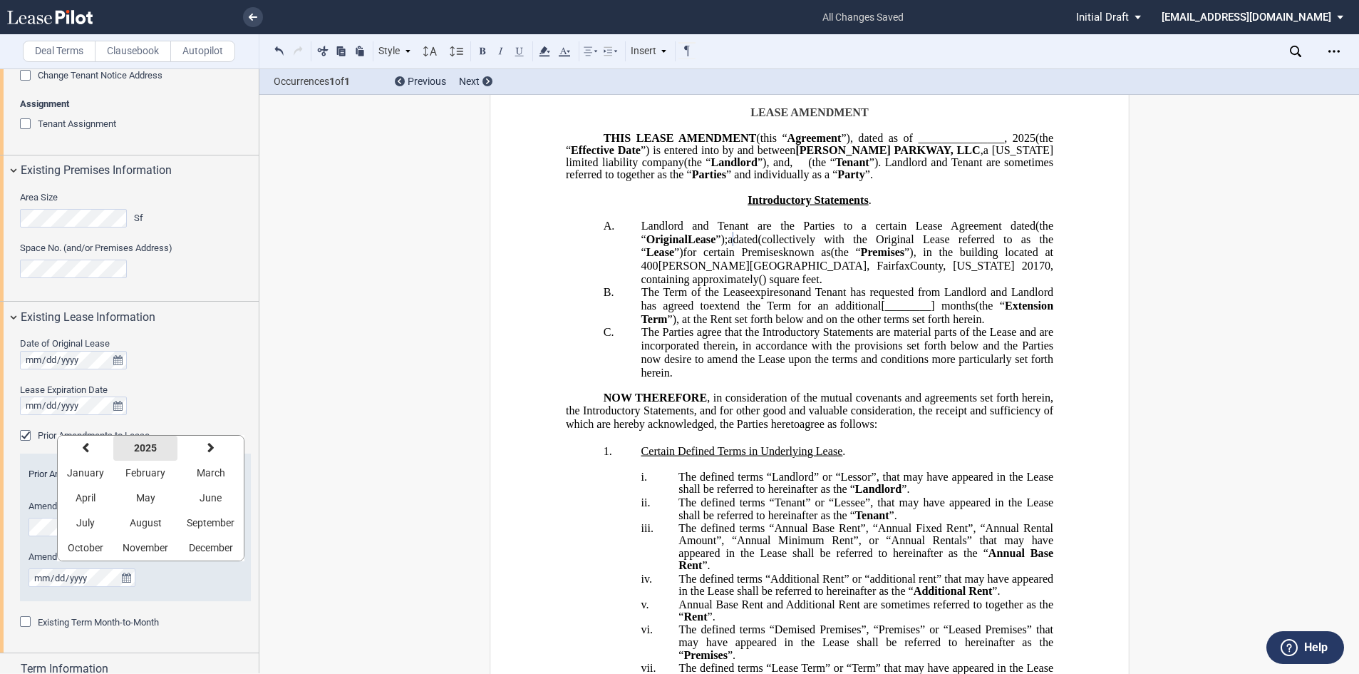
click at [150, 447] on strong "2025" at bounding box center [145, 447] width 23 height 11
click at [83, 473] on span "2021" at bounding box center [78, 472] width 23 height 11
click at [205, 477] on span "March" at bounding box center [211, 472] width 29 height 11
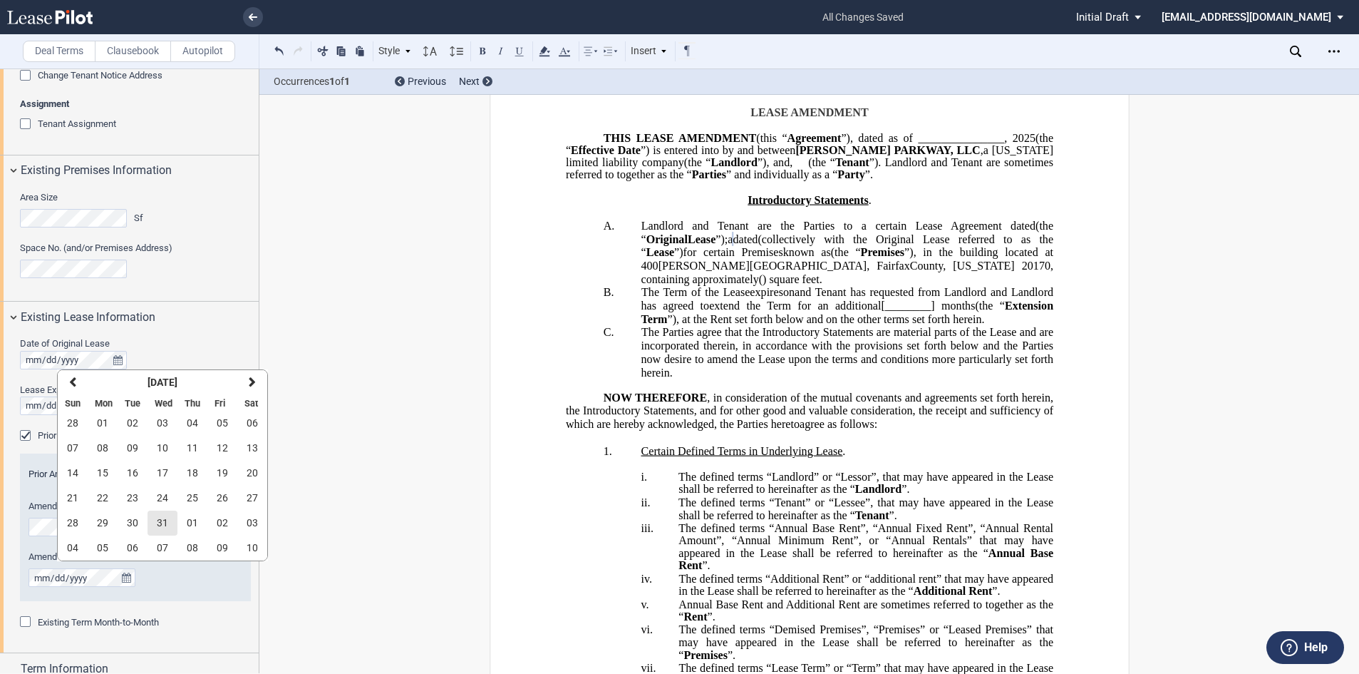
click at [164, 520] on span "31" at bounding box center [162, 522] width 11 height 11
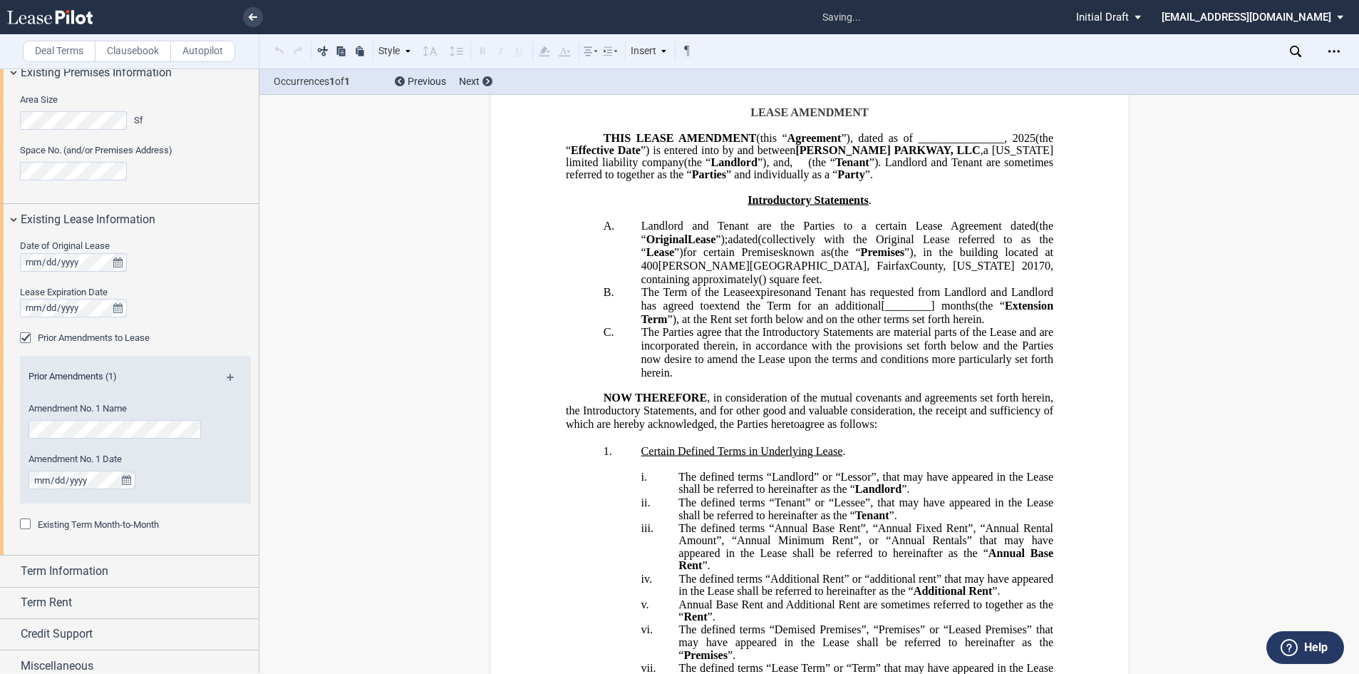
scroll to position [456, 0]
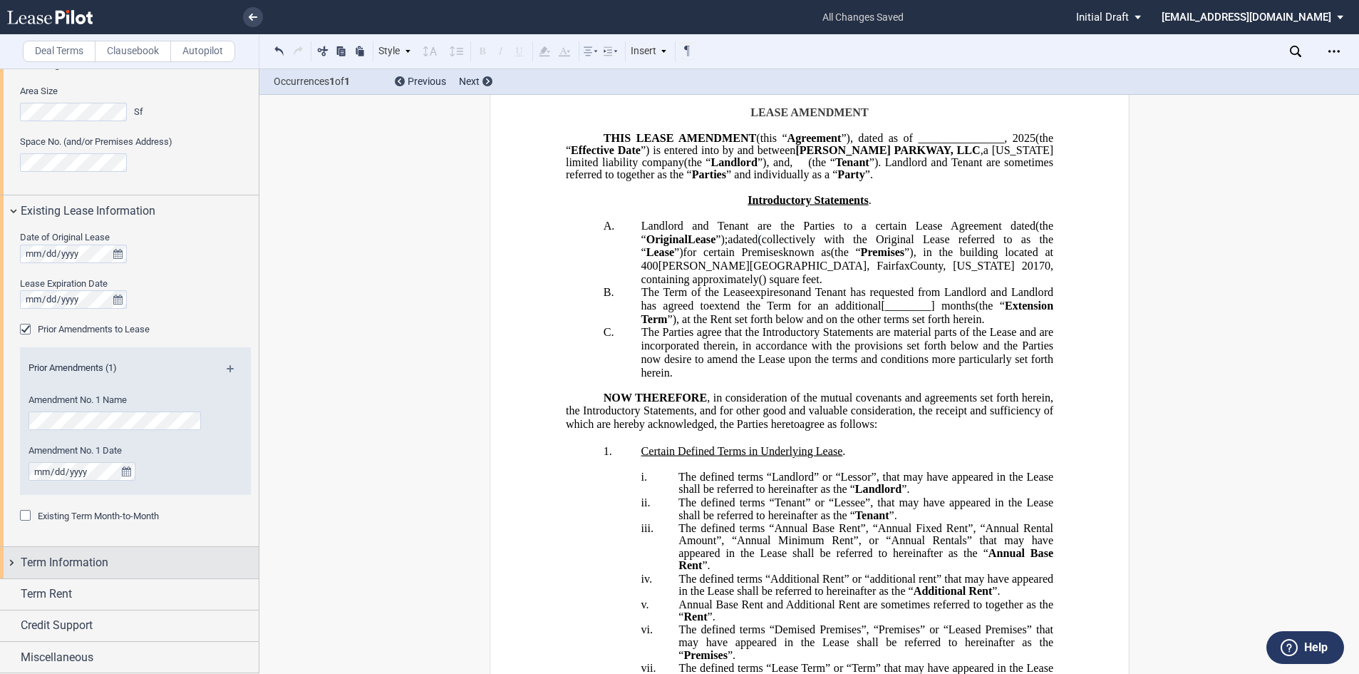
click at [93, 560] on span "Term Information" at bounding box center [65, 562] width 88 height 17
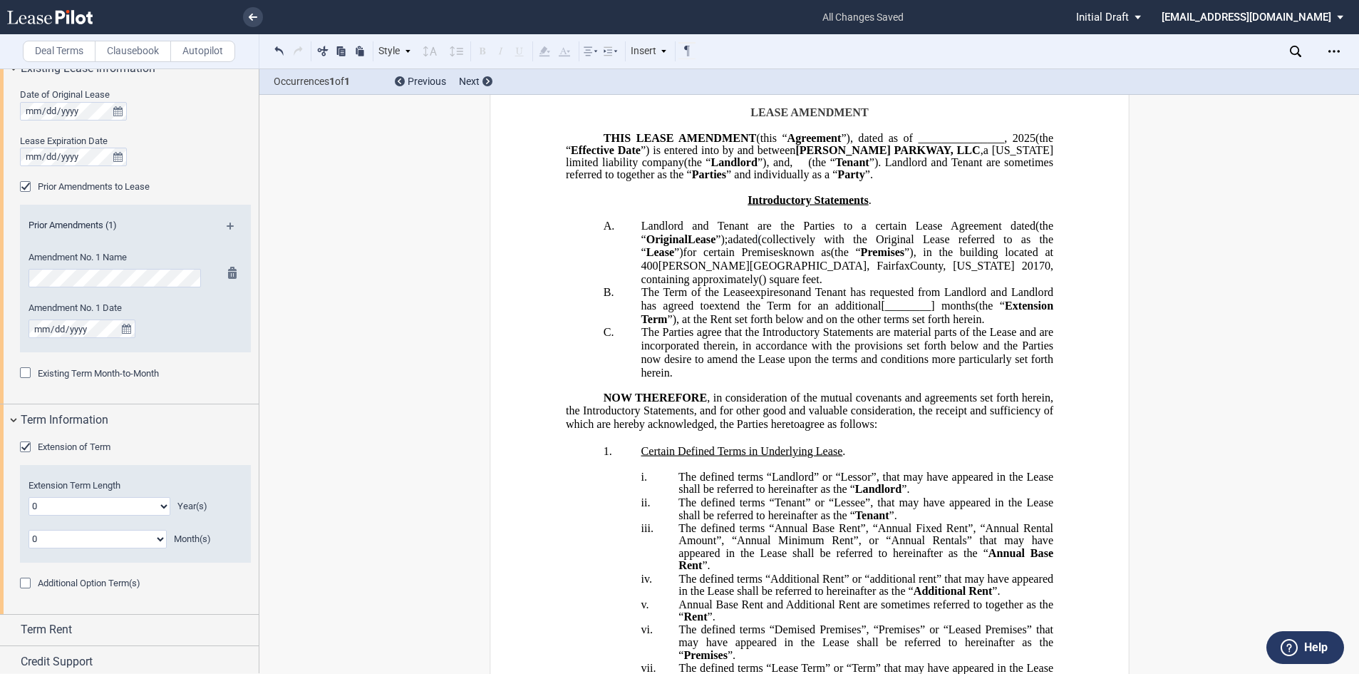
scroll to position [634, 0]
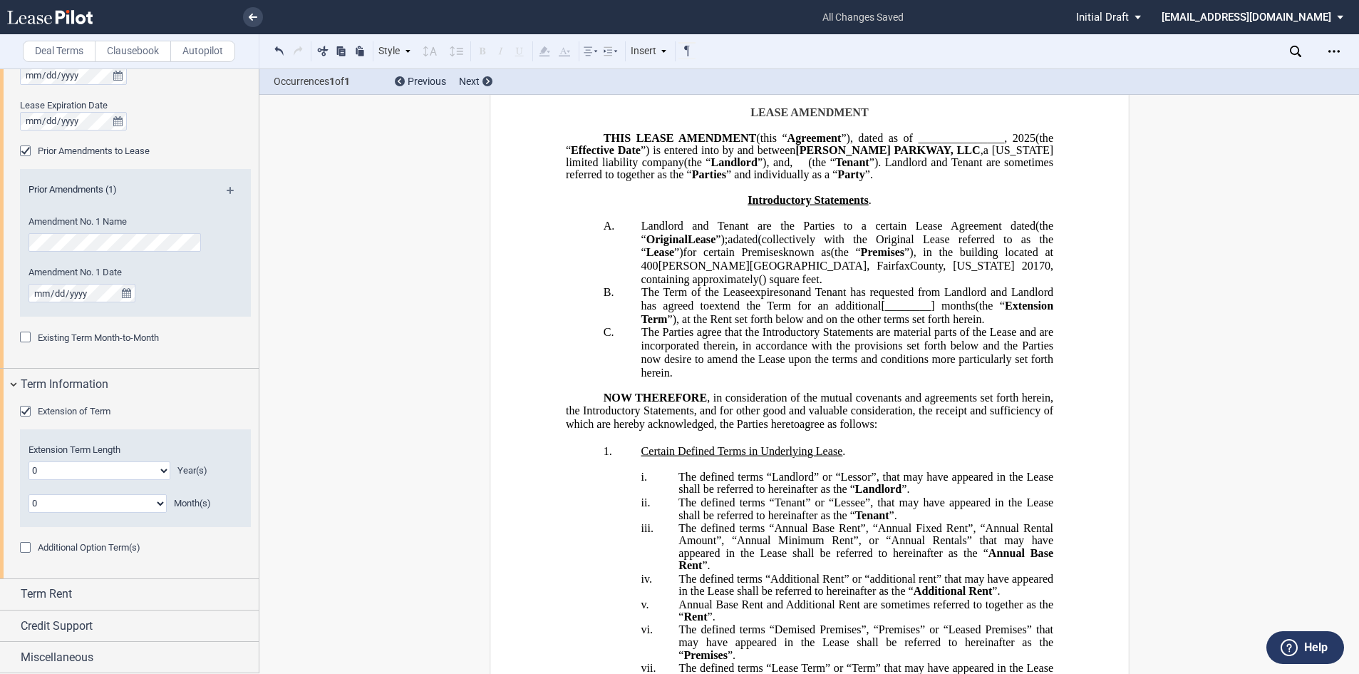
click at [160, 473] on select "0 1 2 3 4 5 6 7 8 9 10 11 12 13 14 15 16 17 18 19 20" at bounding box center [100, 470] width 142 height 19
select select "number:3"
click at [29, 461] on select "0 1 2 3 4 5 6 7 8 9 10 11 12 13 14 15 16 17 18 19 20" at bounding box center [100, 470] width 142 height 19
click at [83, 587] on div "Term Rent" at bounding box center [140, 593] width 238 height 17
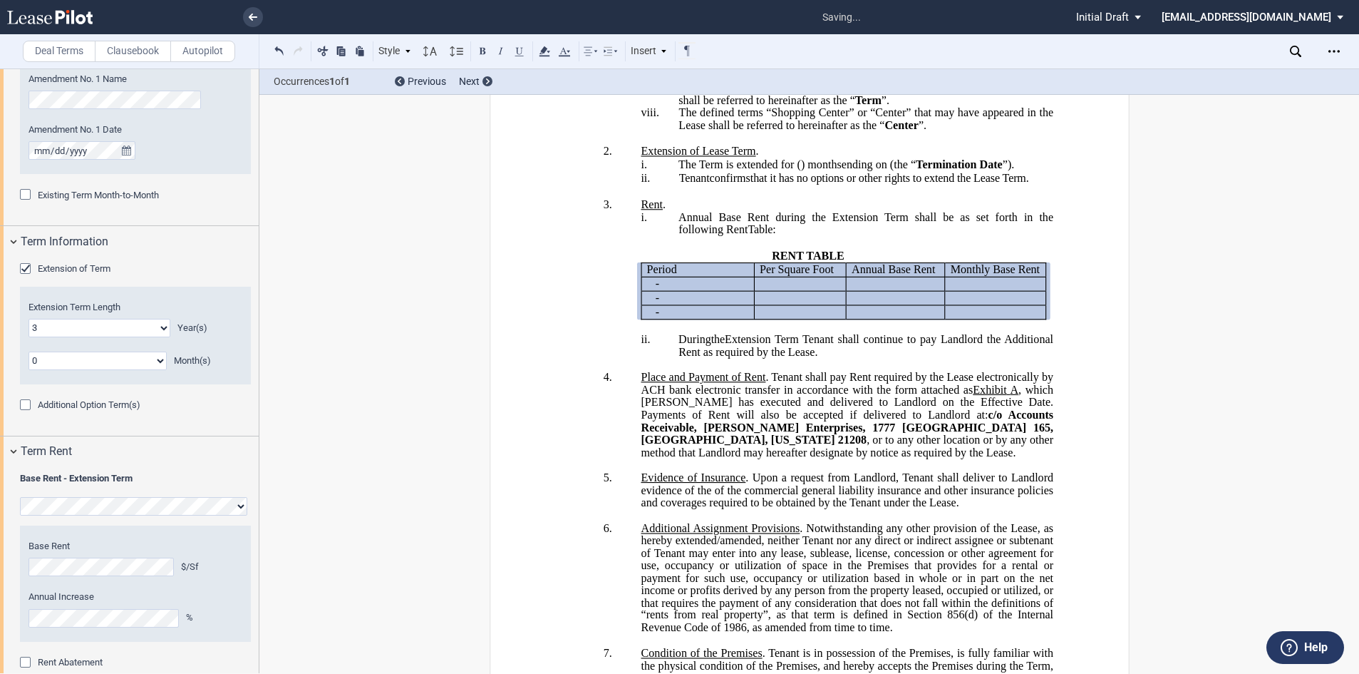
scroll to position [848, 0]
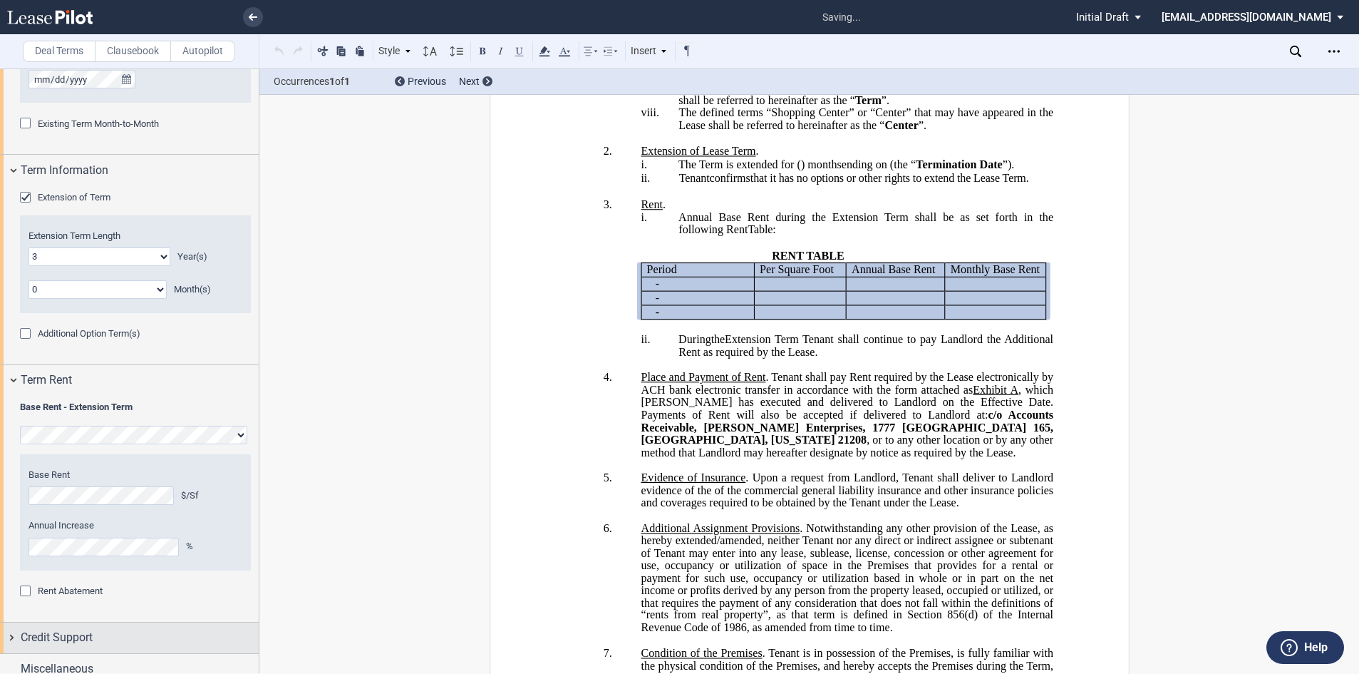
click at [76, 632] on span "Credit Support" at bounding box center [57, 637] width 72 height 17
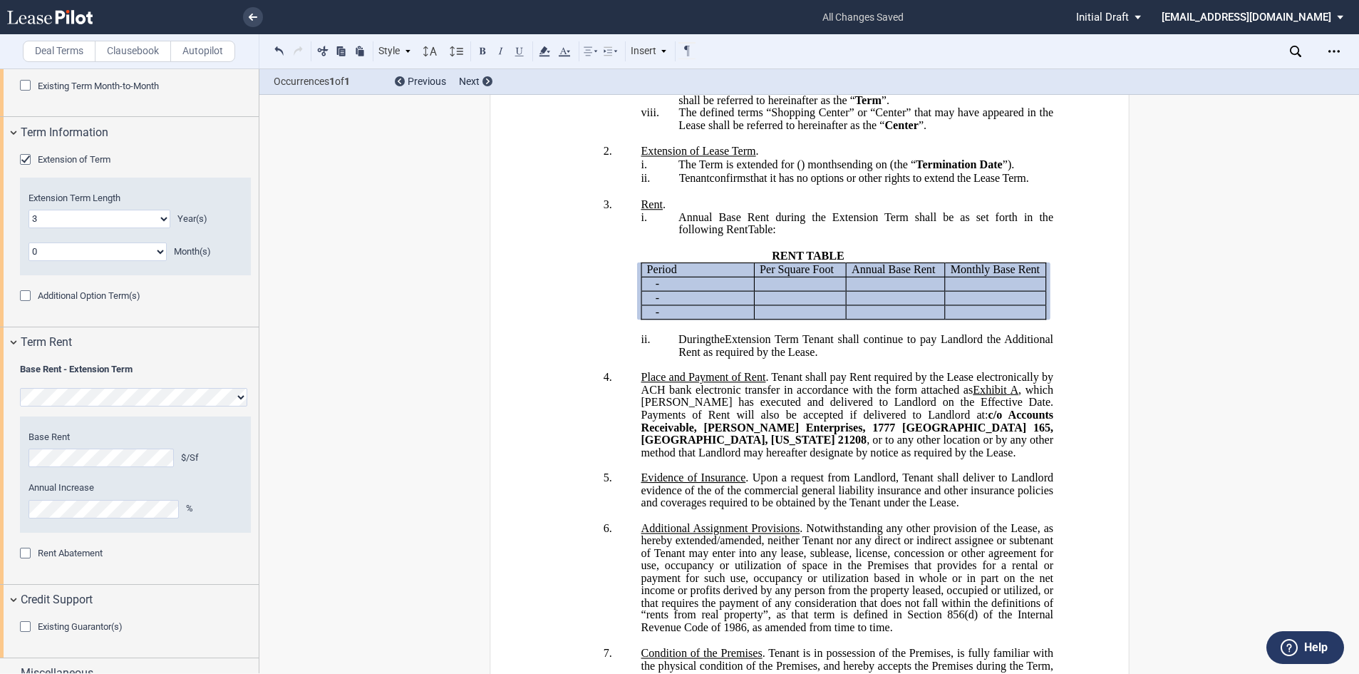
scroll to position [902, 0]
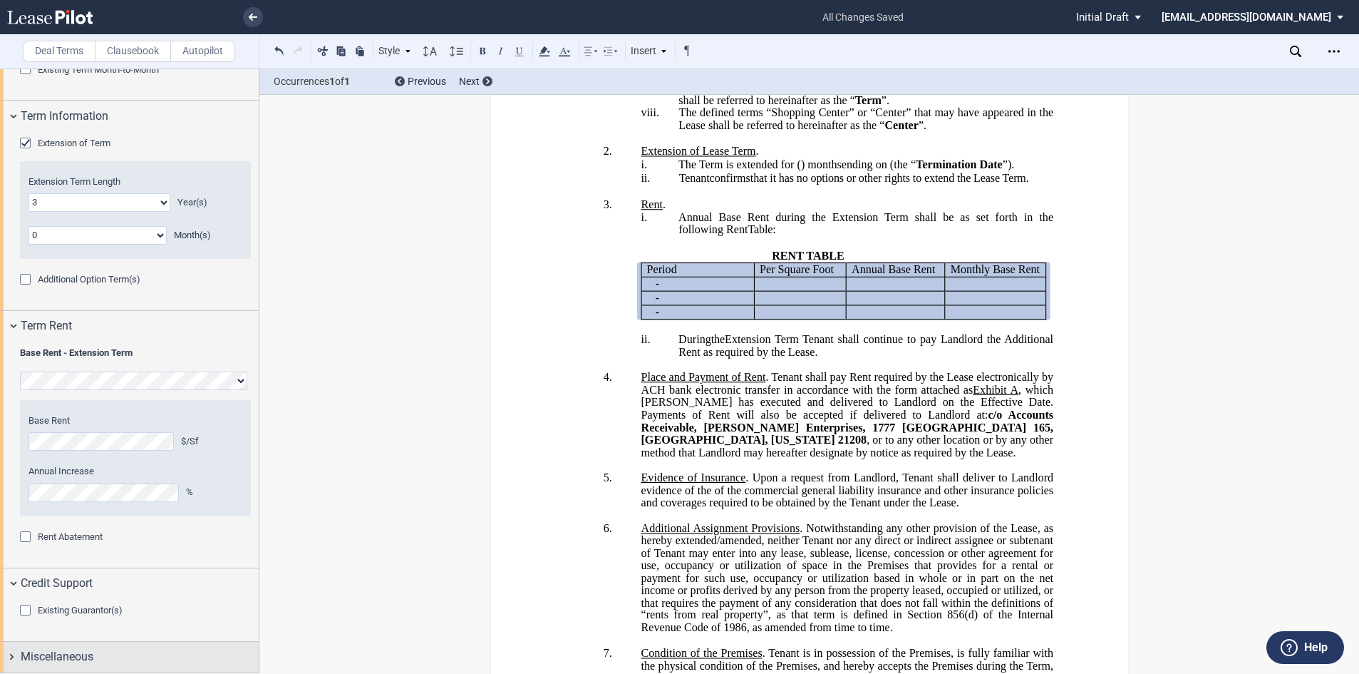
click at [76, 647] on div "Miscellaneous" at bounding box center [129, 657] width 259 height 31
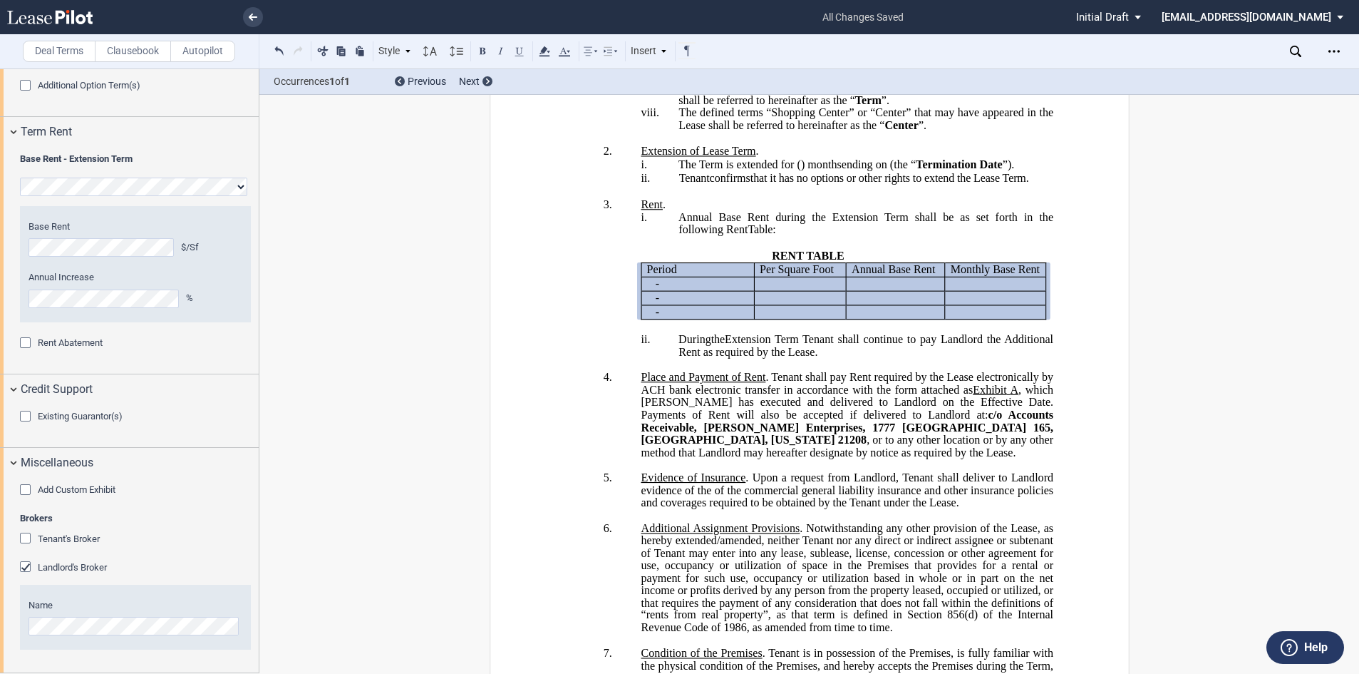
click at [26, 538] on div "Tenant's Broker" at bounding box center [27, 540] width 14 height 14
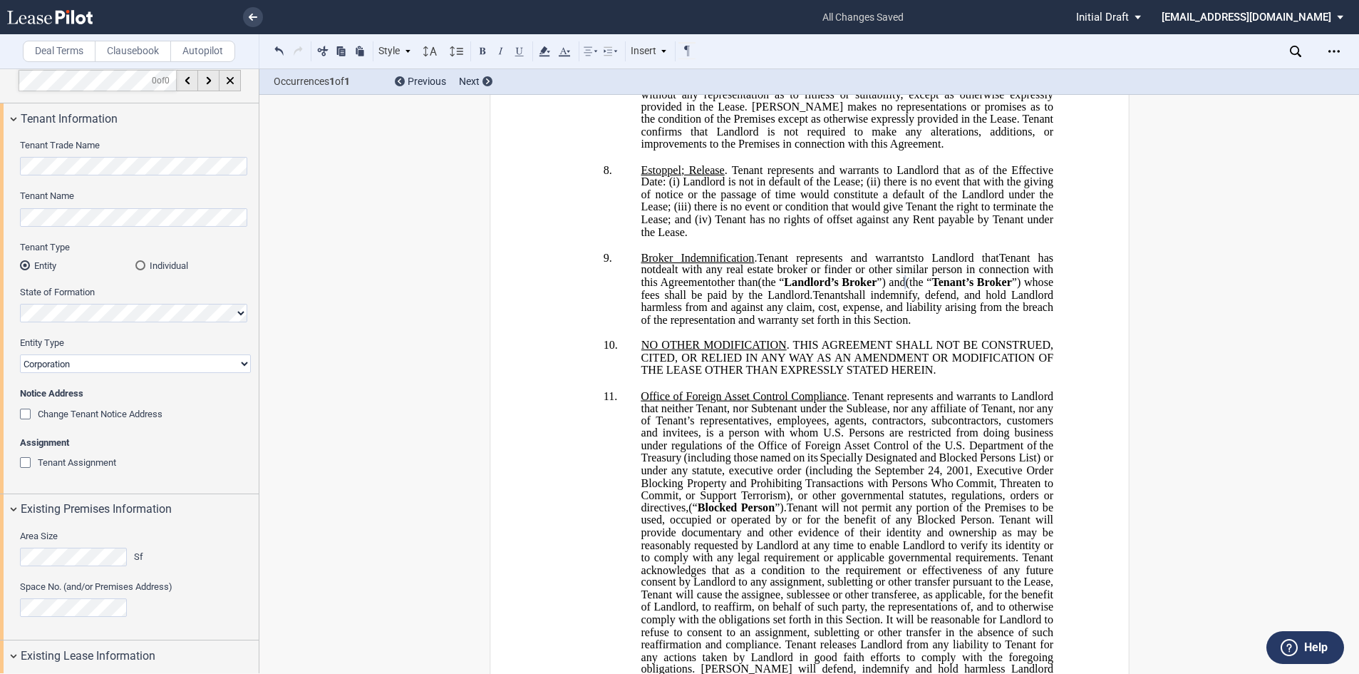
scroll to position [0, 0]
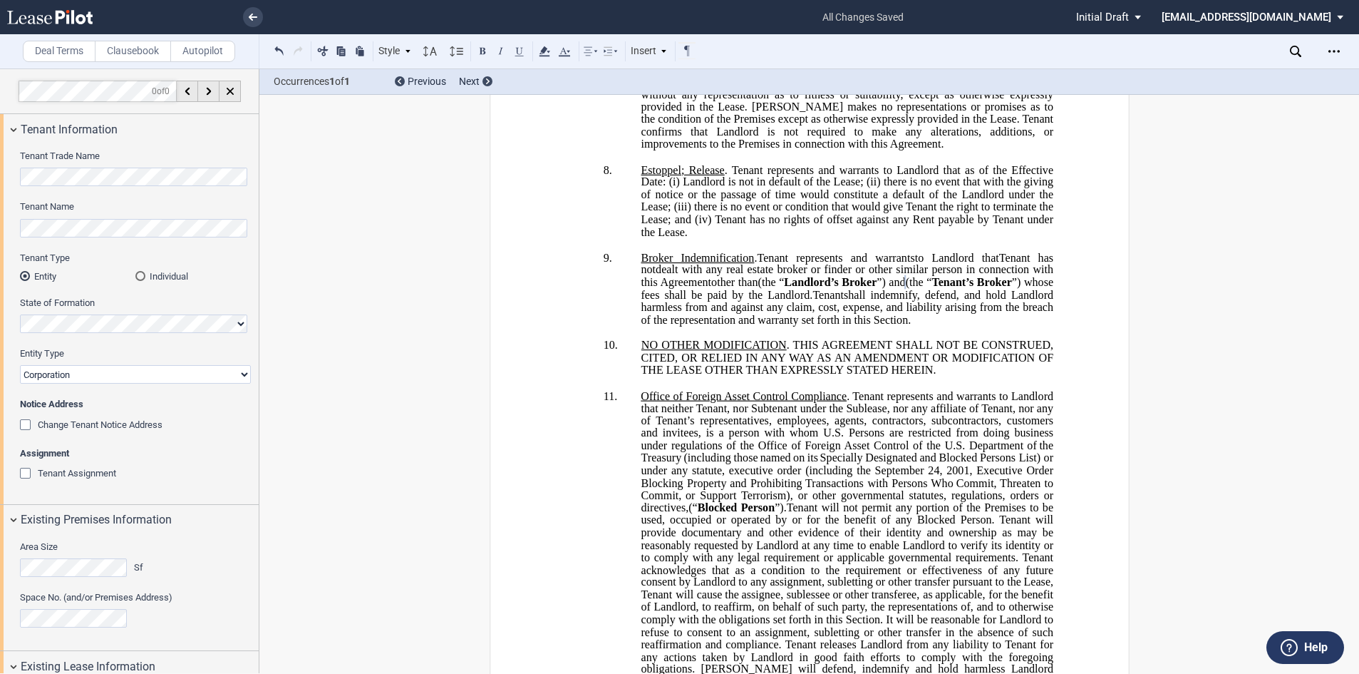
click at [641, 376] on p "10. NO OTHER MODIFICATION . THIS AGREEMENT SHALL NOT BE CONSTRUED, CITED, OR RE…" at bounding box center [847, 358] width 413 height 38
